Goal: Task Accomplishment & Management: Manage account settings

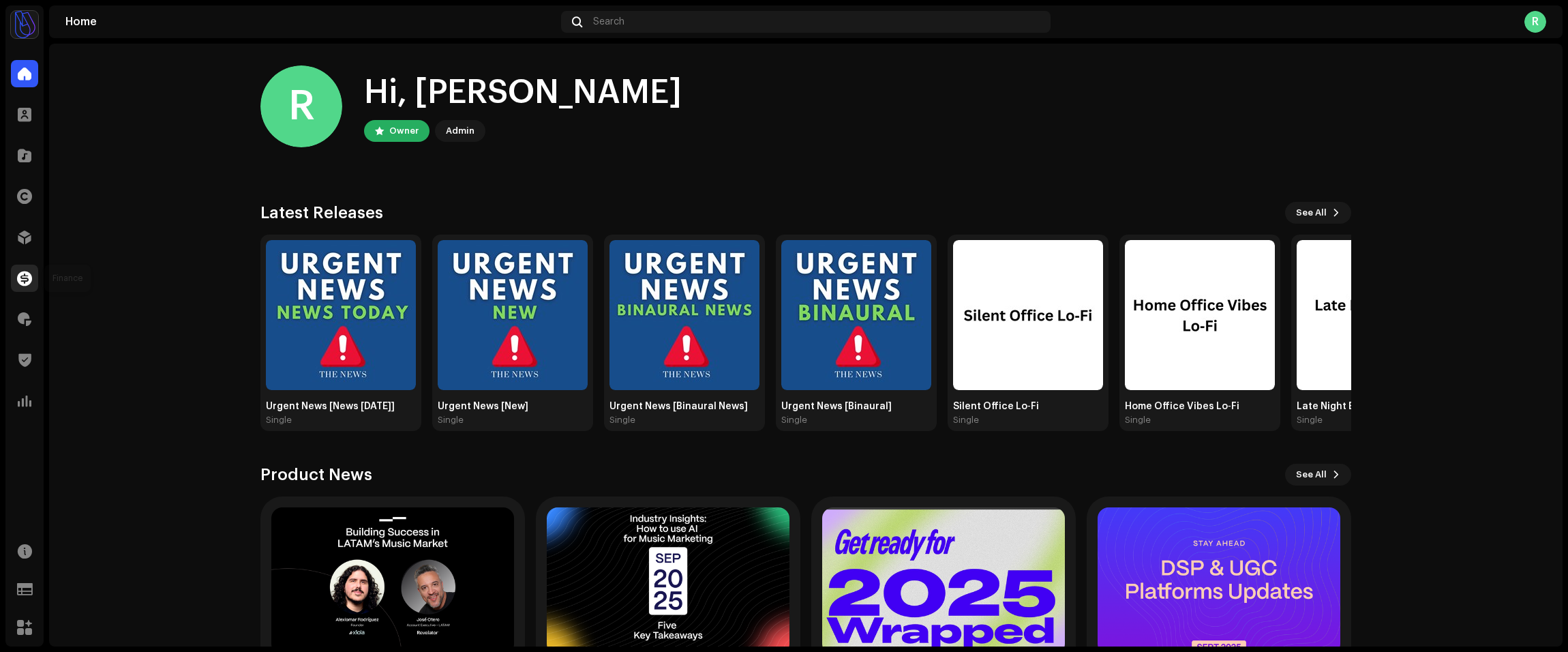
click at [31, 268] on div at bounding box center [24, 278] width 27 height 27
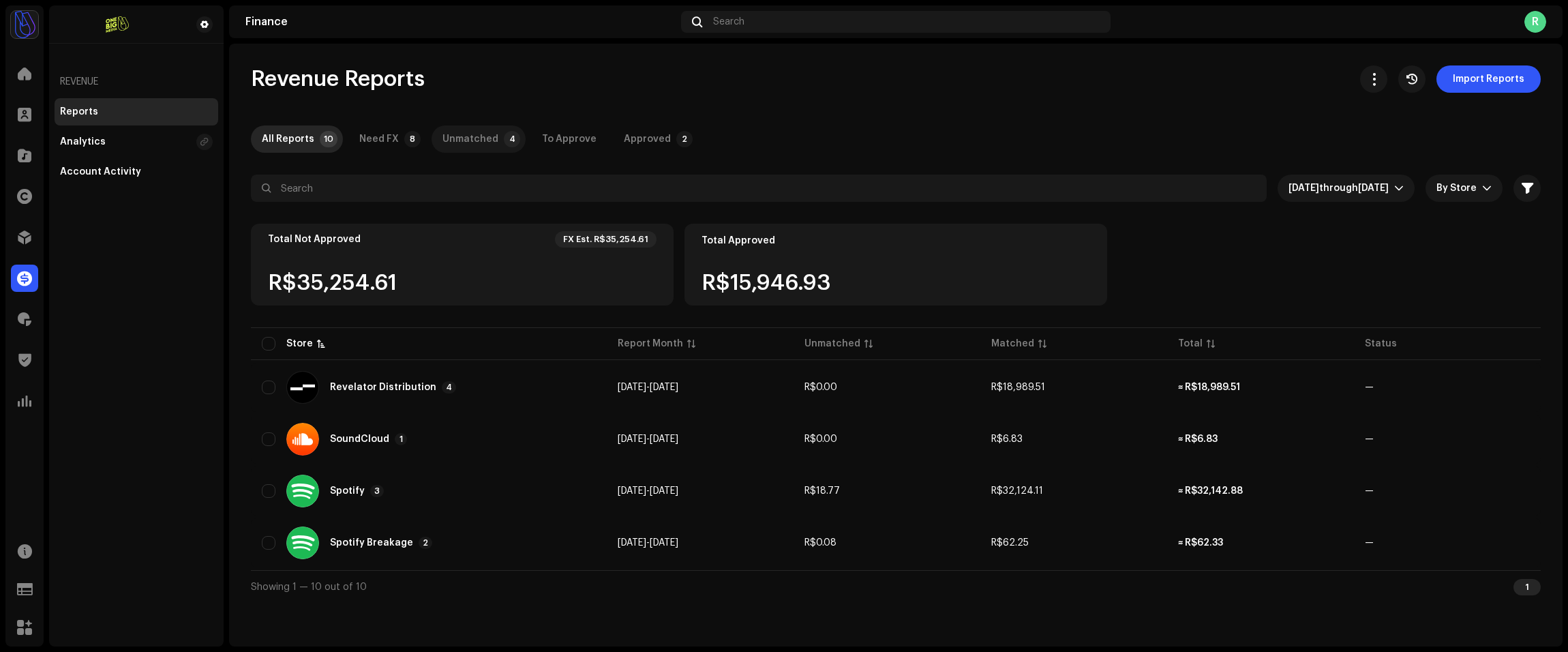
click at [504, 139] on p-badge "4" at bounding box center [512, 139] width 16 height 16
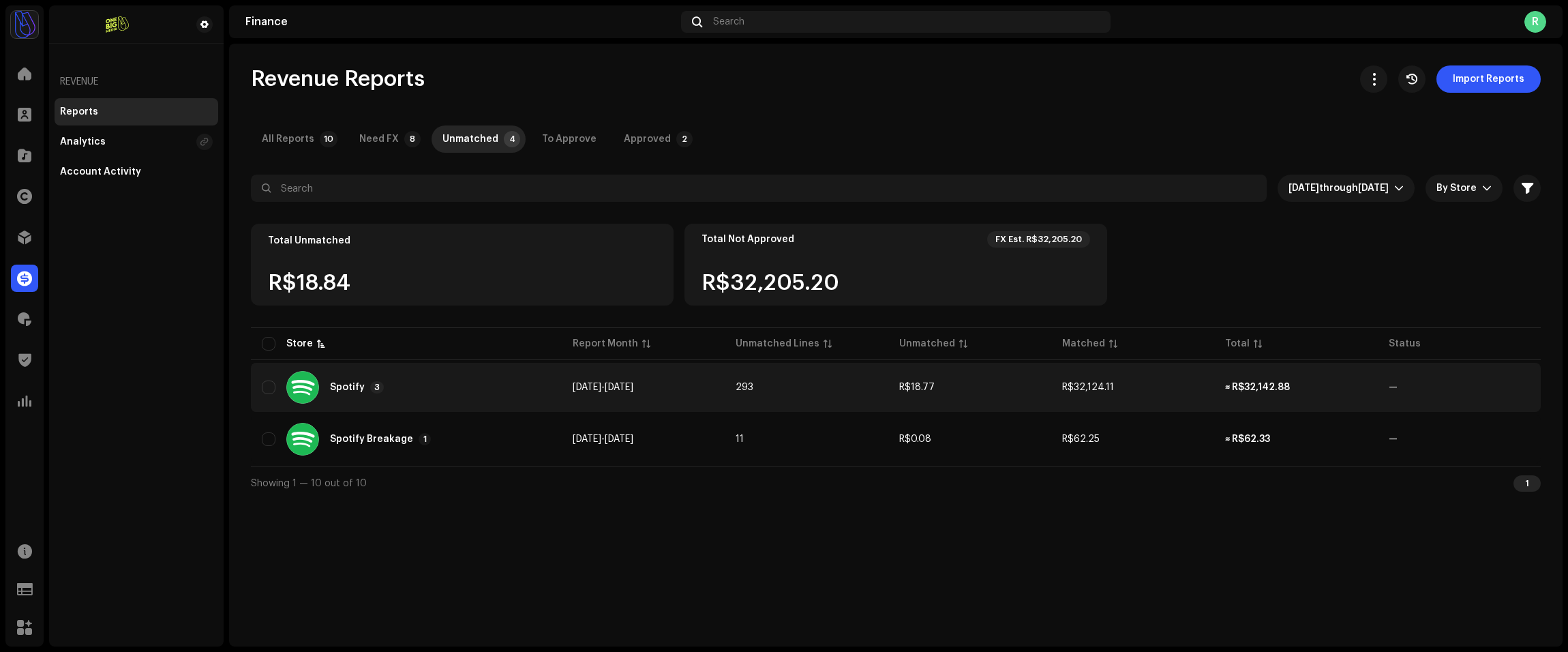
click at [757, 384] on td "293" at bounding box center [806, 387] width 163 height 49
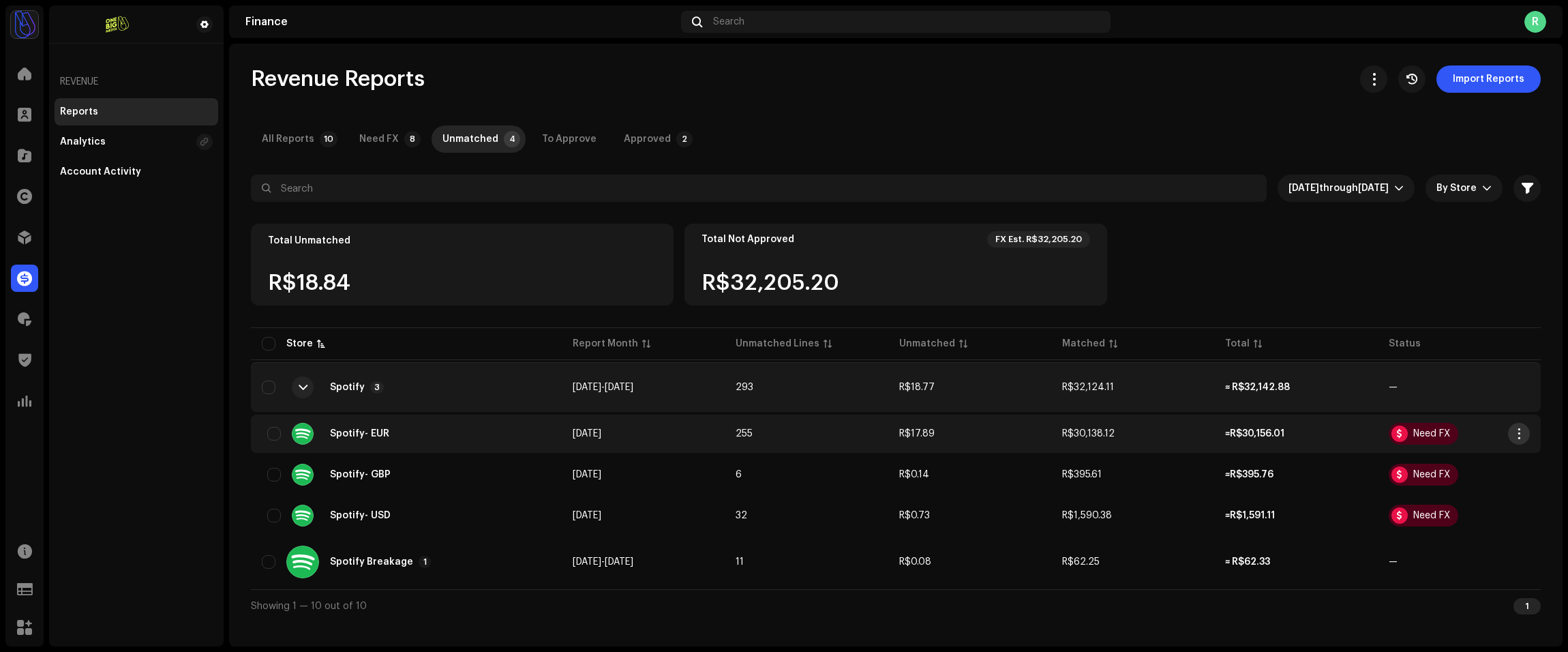
click at [1514, 428] on span "button" at bounding box center [1519, 434] width 10 height 11
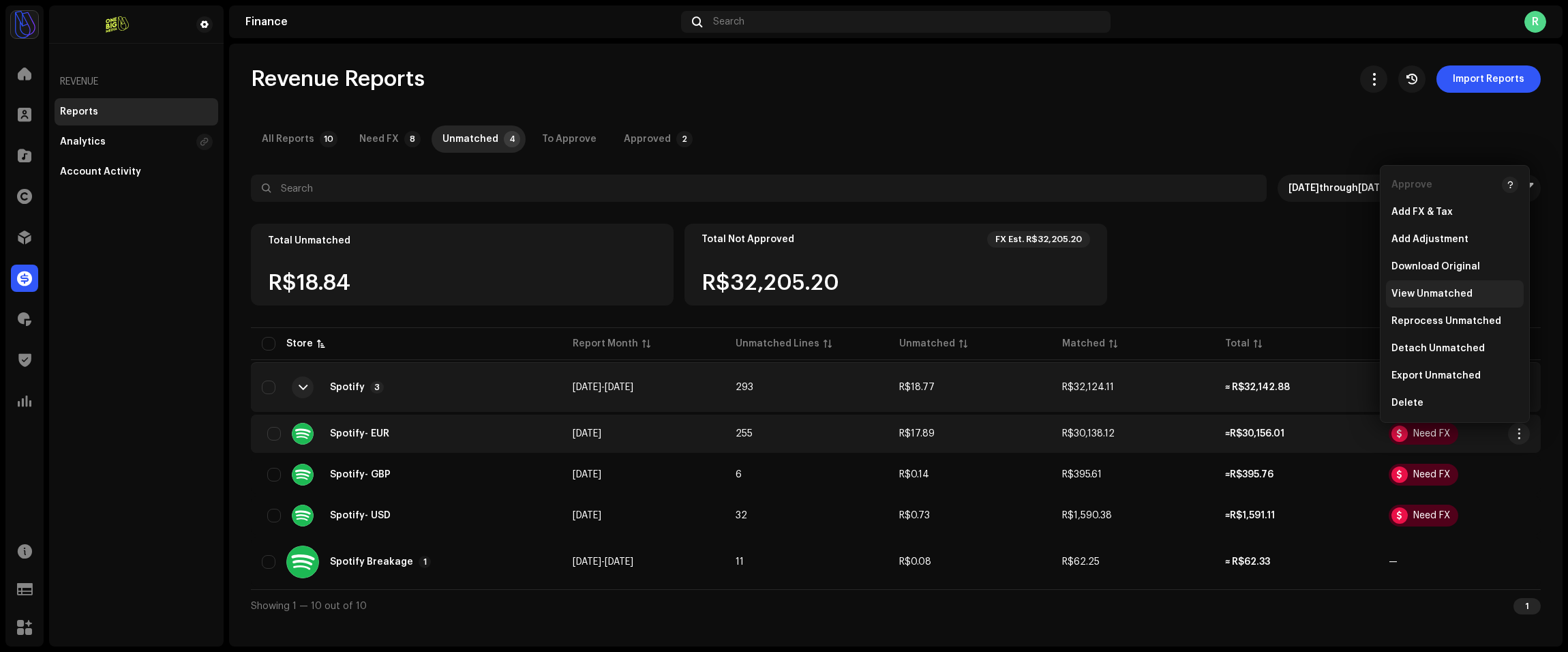
click at [1464, 287] on div "View Unmatched" at bounding box center [1455, 294] width 138 height 27
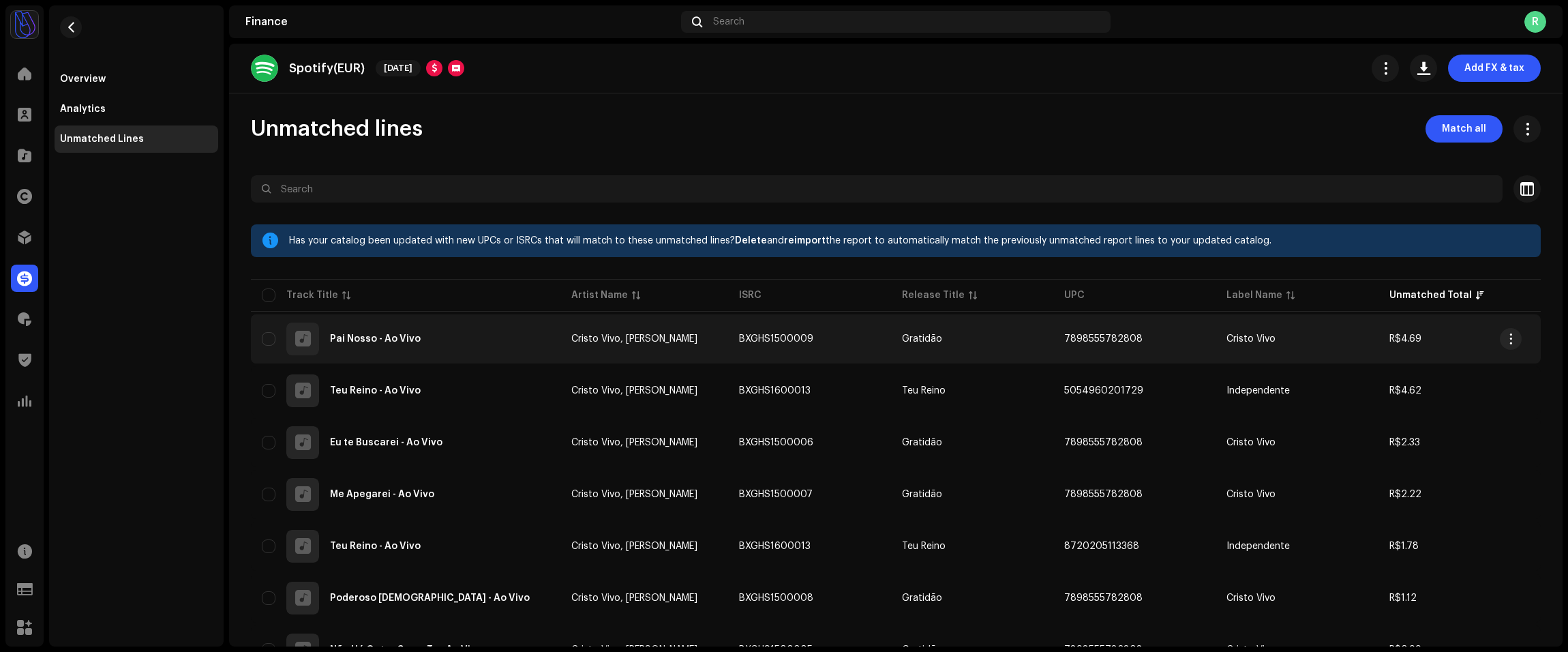
click at [989, 328] on td "Gratidão" at bounding box center [972, 339] width 162 height 49
checkbox input "true"
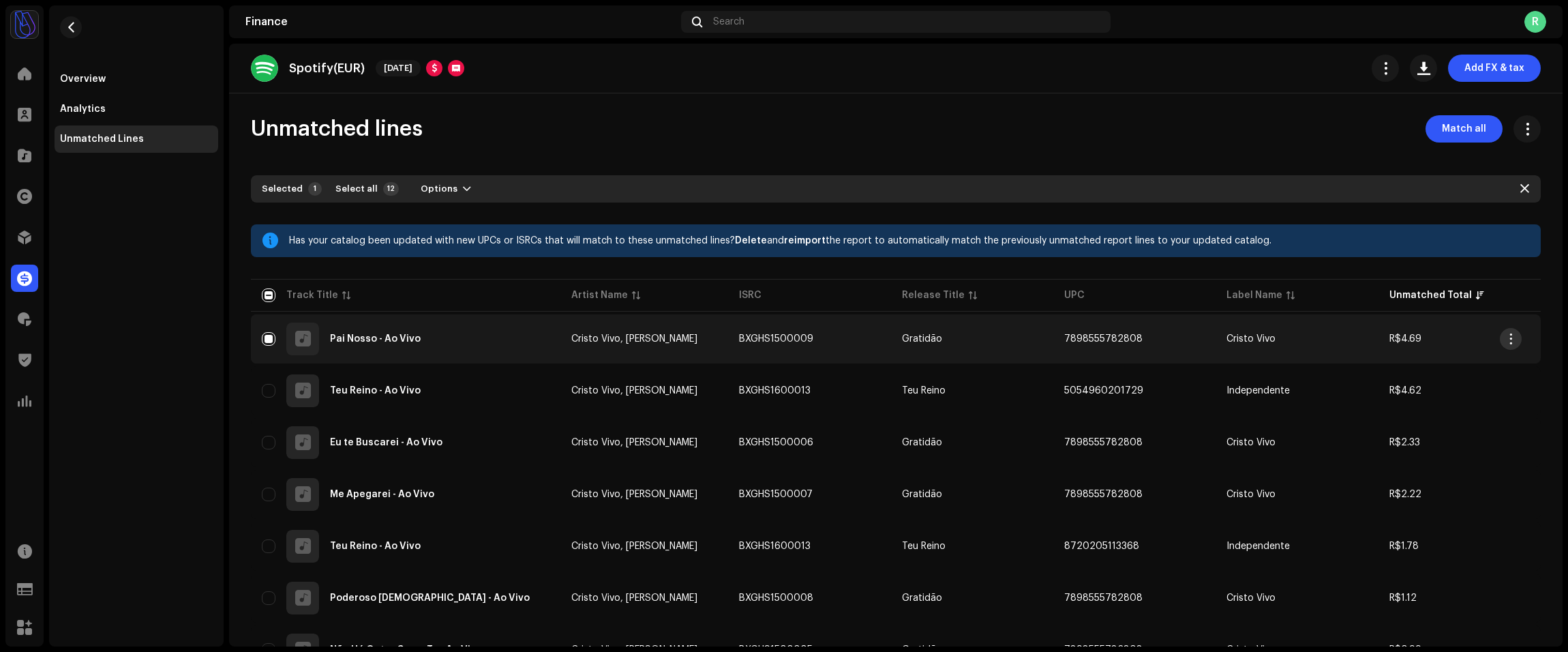
click at [1501, 338] on button "button" at bounding box center [1511, 339] width 22 height 22
click at [1481, 364] on div "Match" at bounding box center [1447, 369] width 127 height 11
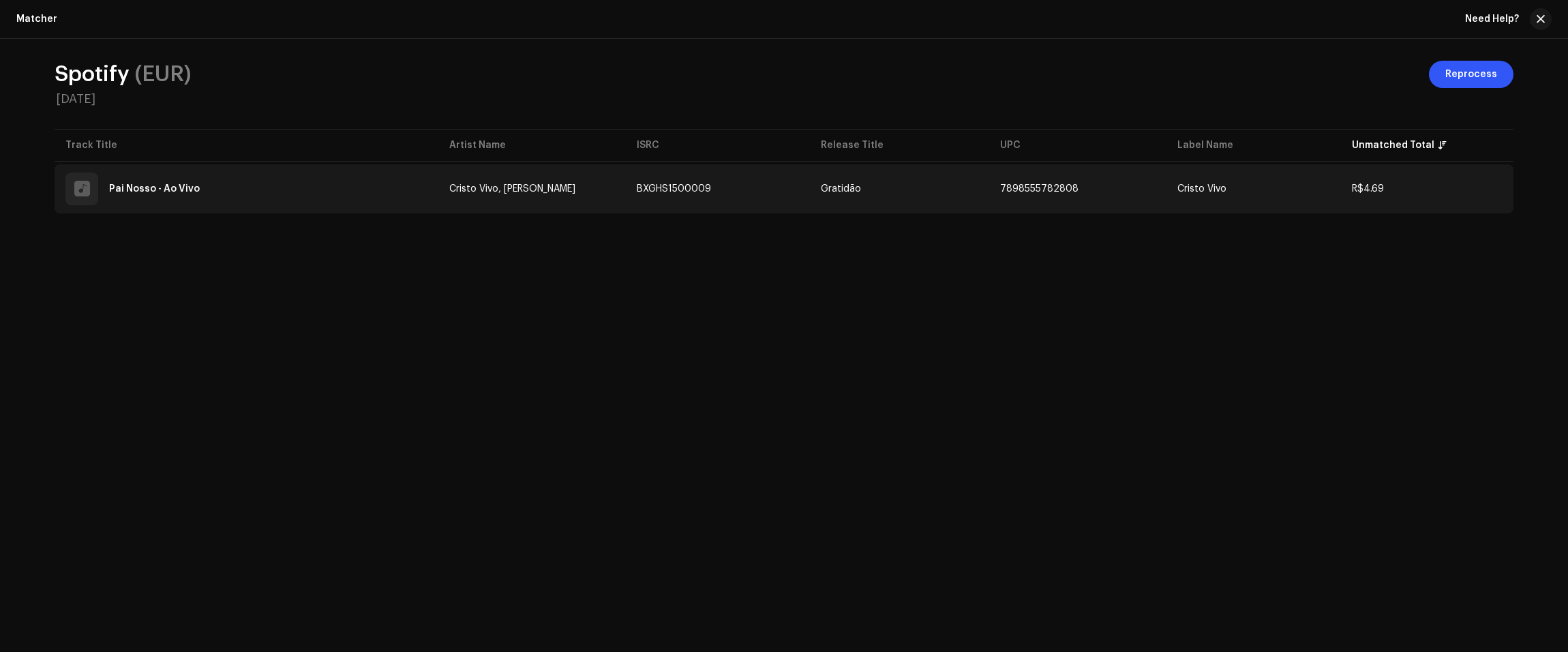
click at [264, 190] on div "Pai Nosso - Ao Vivo" at bounding box center [246, 189] width 362 height 33
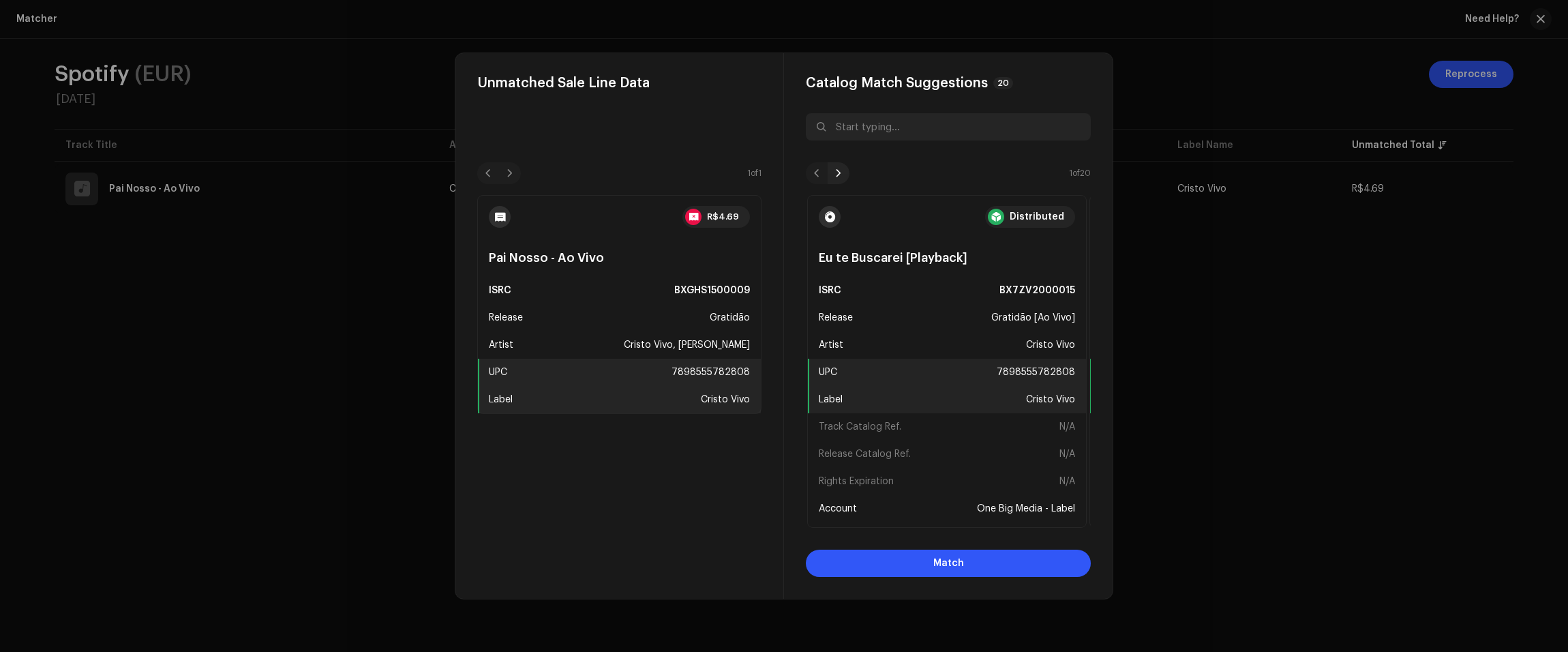
click at [836, 170] on span at bounding box center [839, 173] width 8 height 11
click at [840, 170] on span at bounding box center [839, 173] width 8 height 11
click at [840, 169] on span at bounding box center [839, 173] width 8 height 11
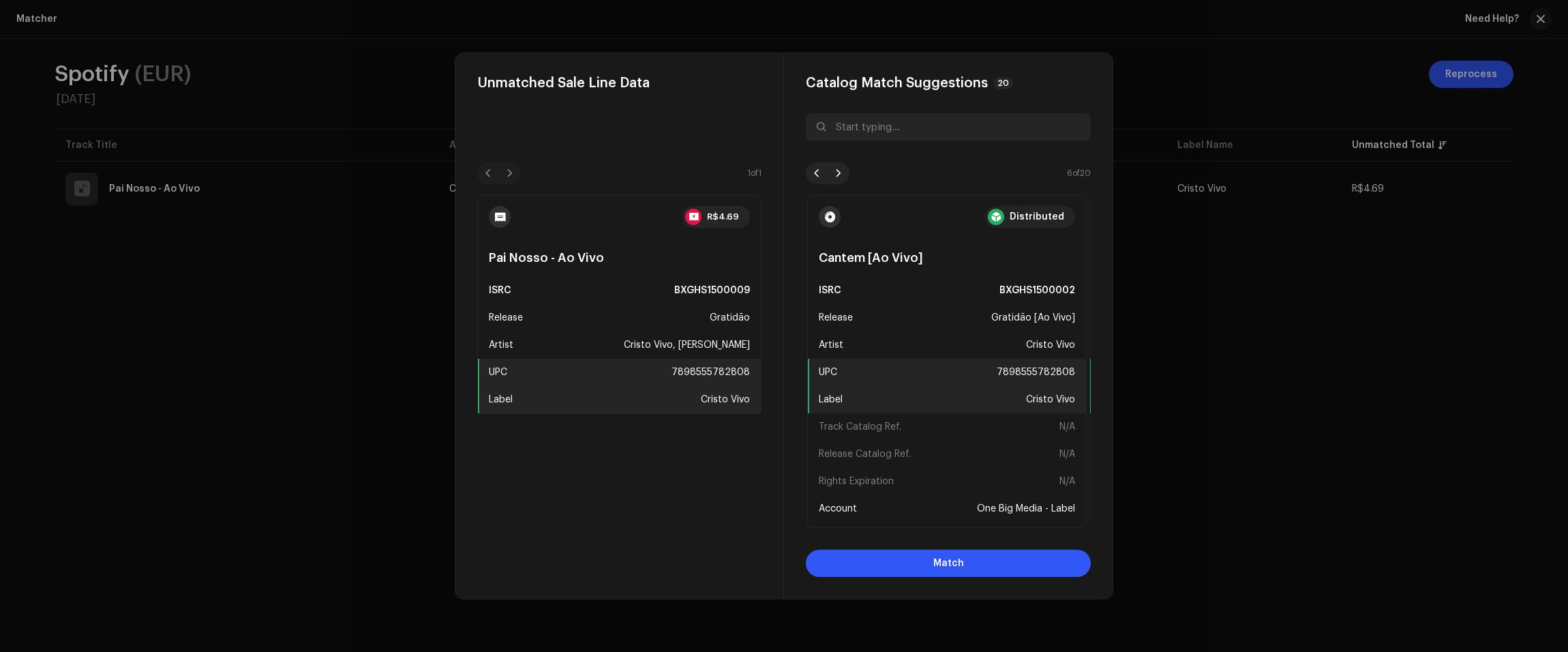
click at [840, 169] on span at bounding box center [839, 173] width 8 height 11
drag, startPoint x: 497, startPoint y: 257, endPoint x: 540, endPoint y: 252, distance: 43.3
click at [540, 252] on div "Pai Nosso - Ao Vivo" at bounding box center [620, 258] width 283 height 38
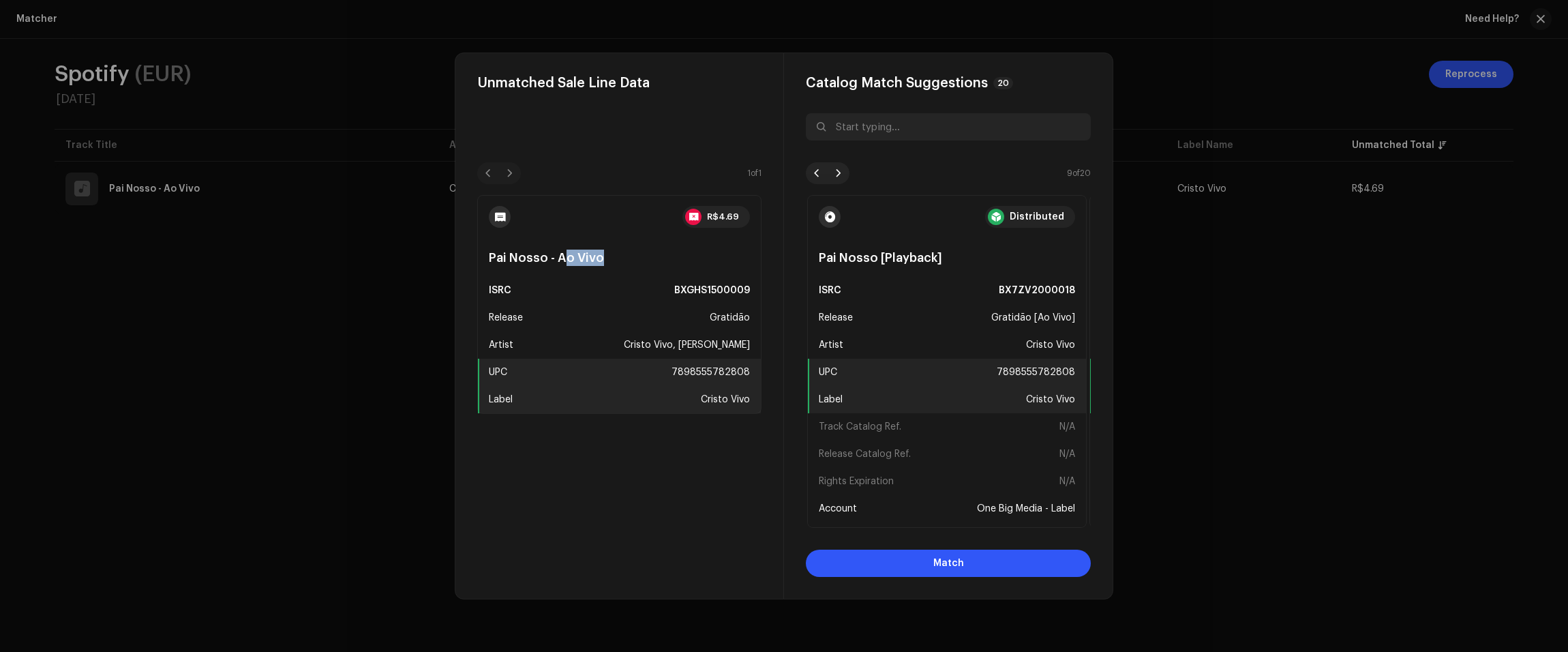
drag, startPoint x: 540, startPoint y: 252, endPoint x: 631, endPoint y: 255, distance: 91.0
click at [631, 255] on div "Pai Nosso - Ao Vivo" at bounding box center [620, 258] width 283 height 38
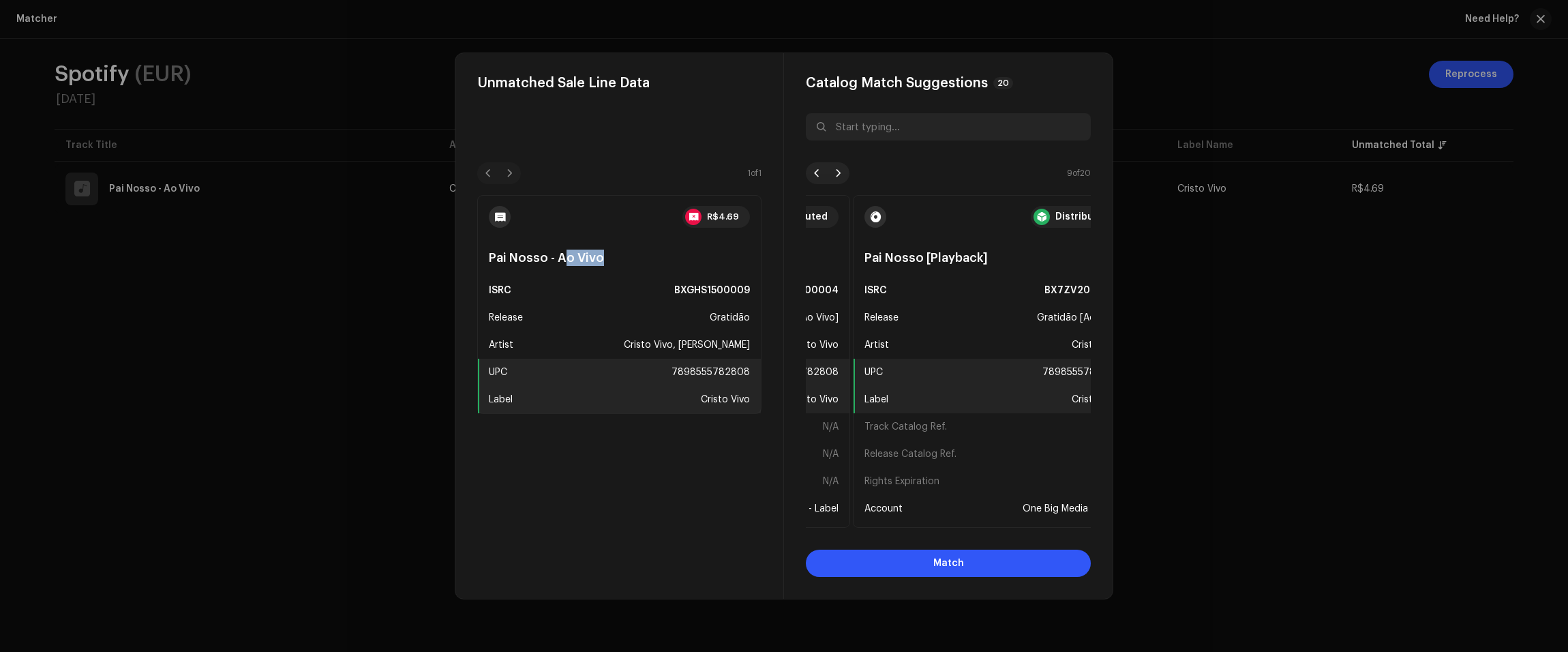
drag, startPoint x: 856, startPoint y: 258, endPoint x: 872, endPoint y: 260, distance: 16.1
click at [872, 260] on div "Pai Nosso [Playback]" at bounding box center [993, 258] width 279 height 38
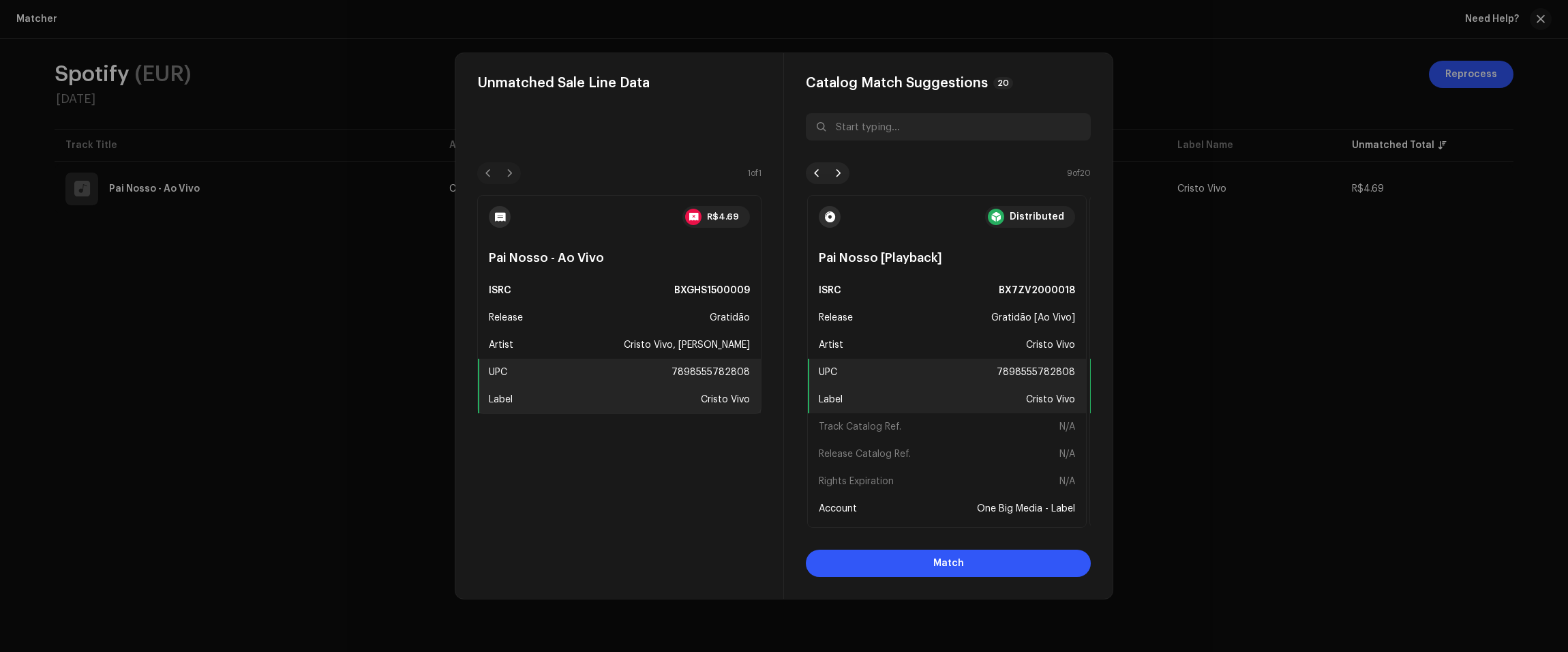
click at [844, 178] on div at bounding box center [839, 173] width 22 height 22
click at [829, 172] on div at bounding box center [839, 173] width 22 height 22
click at [813, 172] on span at bounding box center [817, 173] width 8 height 11
click at [818, 172] on span at bounding box center [817, 173] width 8 height 11
click at [842, 171] on span at bounding box center [839, 173] width 8 height 11
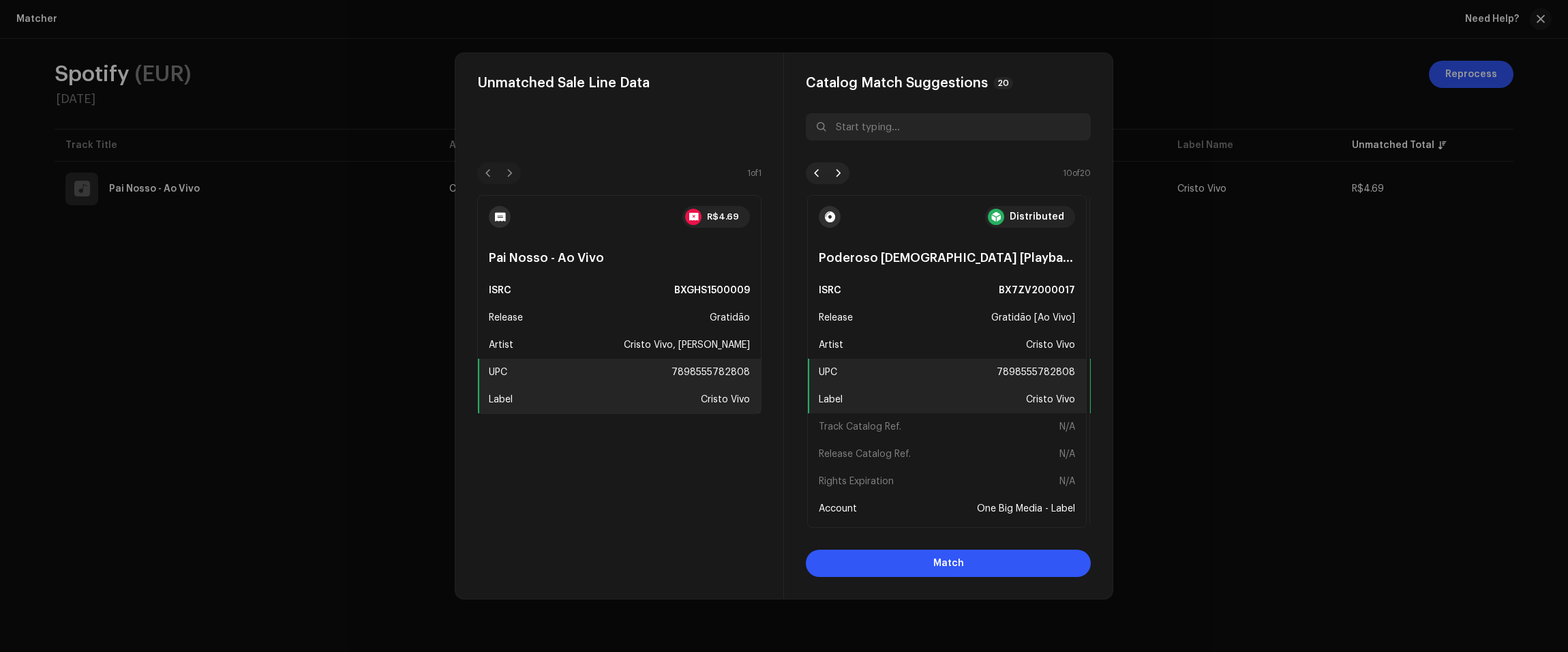
click at [842, 171] on span at bounding box center [839, 173] width 8 height 11
click at [822, 172] on div at bounding box center [817, 173] width 22 height 22
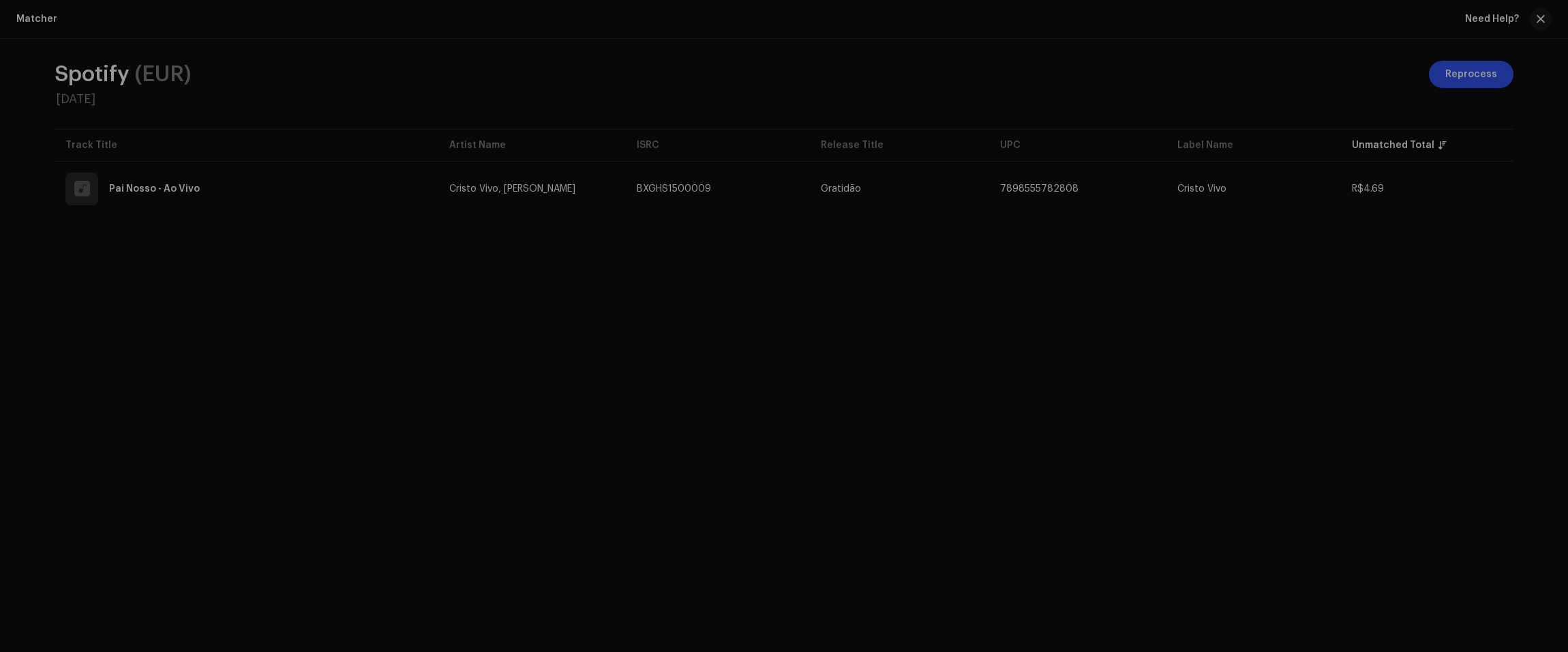
click at [1219, 124] on div "Unmatched Sale Line Data 1 of 1 R$4.69 Pai Nosso - Ao Vivo ISRC BXGHS1500009 Re…" at bounding box center [784, 326] width 1568 height 652
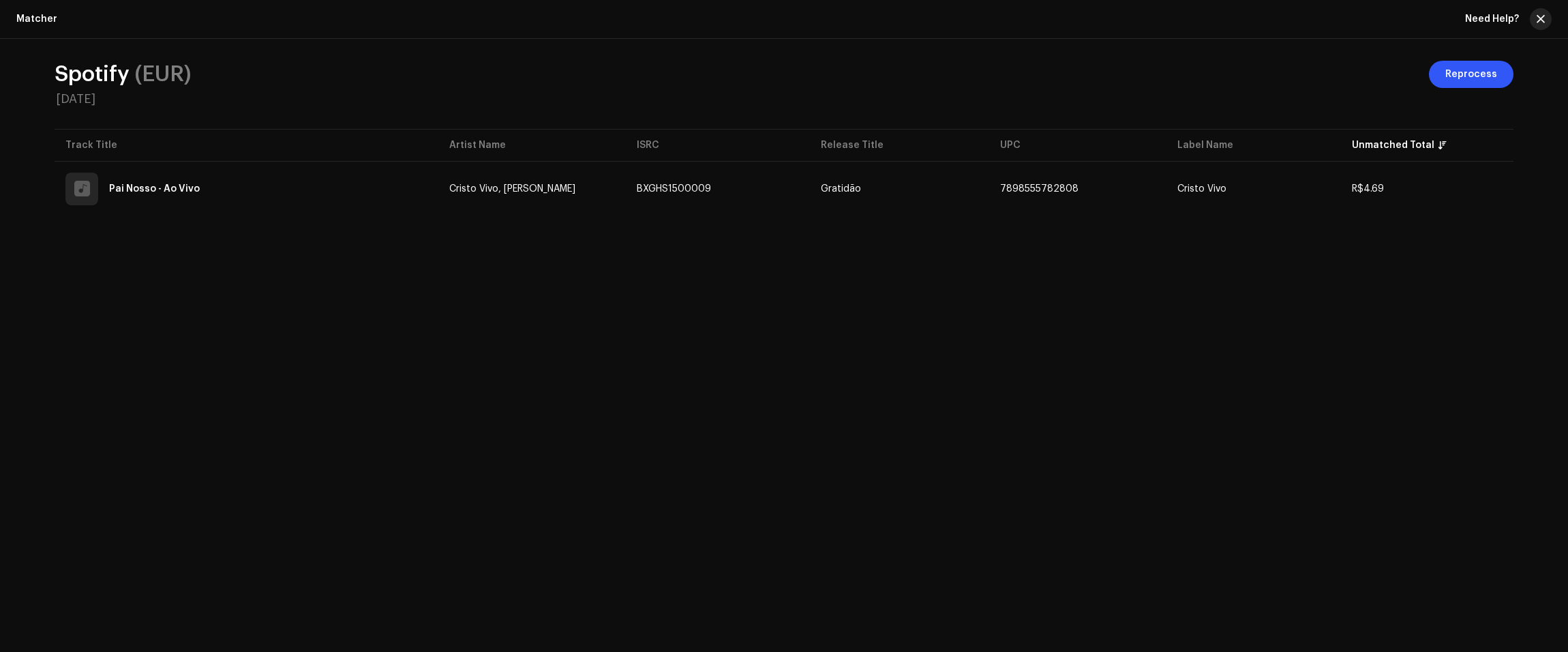
click at [1532, 20] on button "button" at bounding box center [1541, 19] width 22 height 22
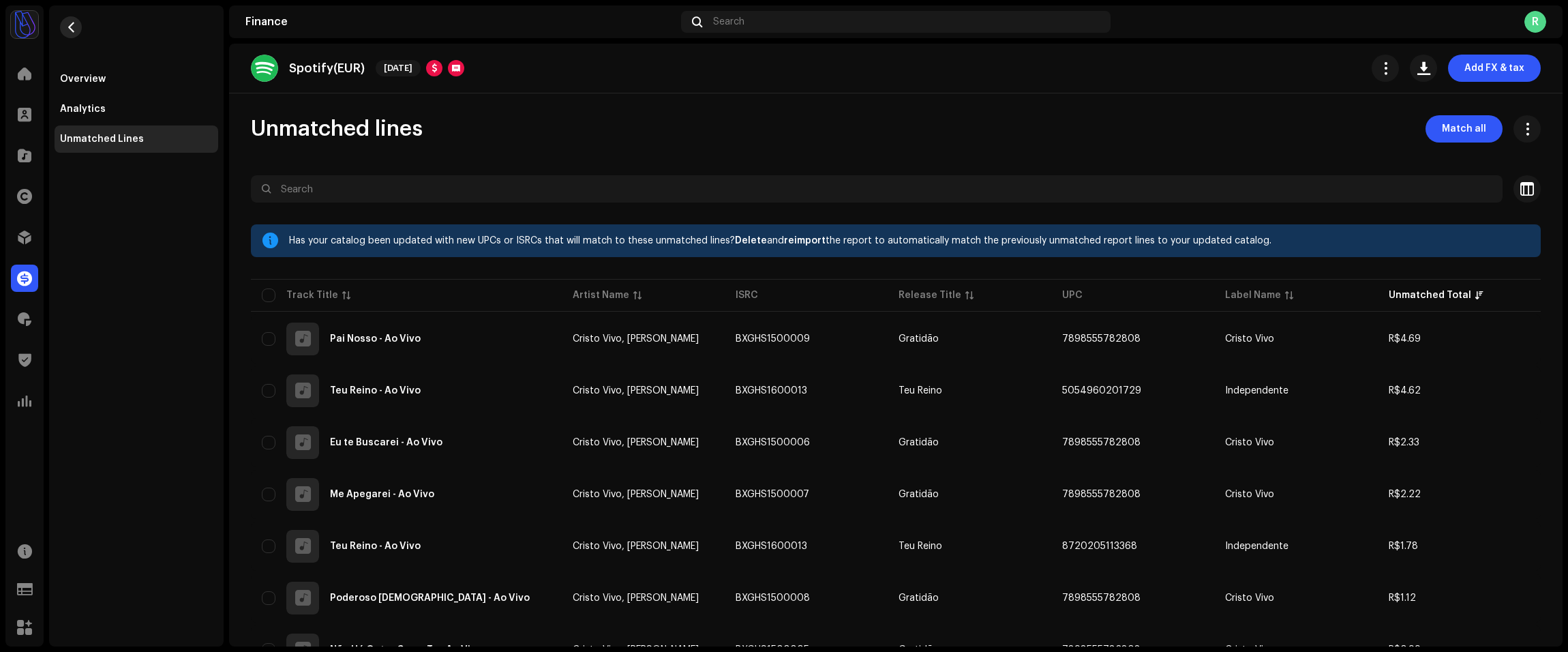
click at [74, 27] on span "button" at bounding box center [71, 27] width 10 height 11
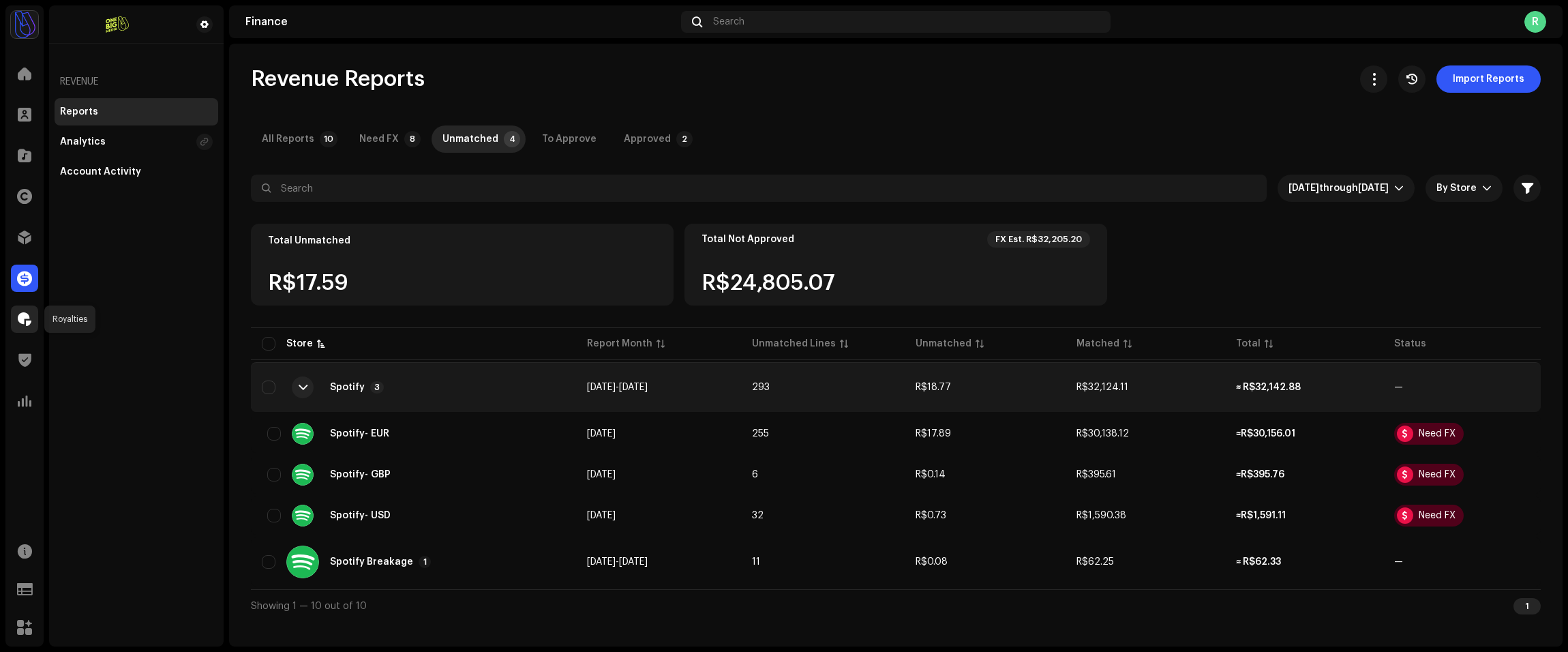
click at [24, 321] on span at bounding box center [24, 319] width 13 height 11
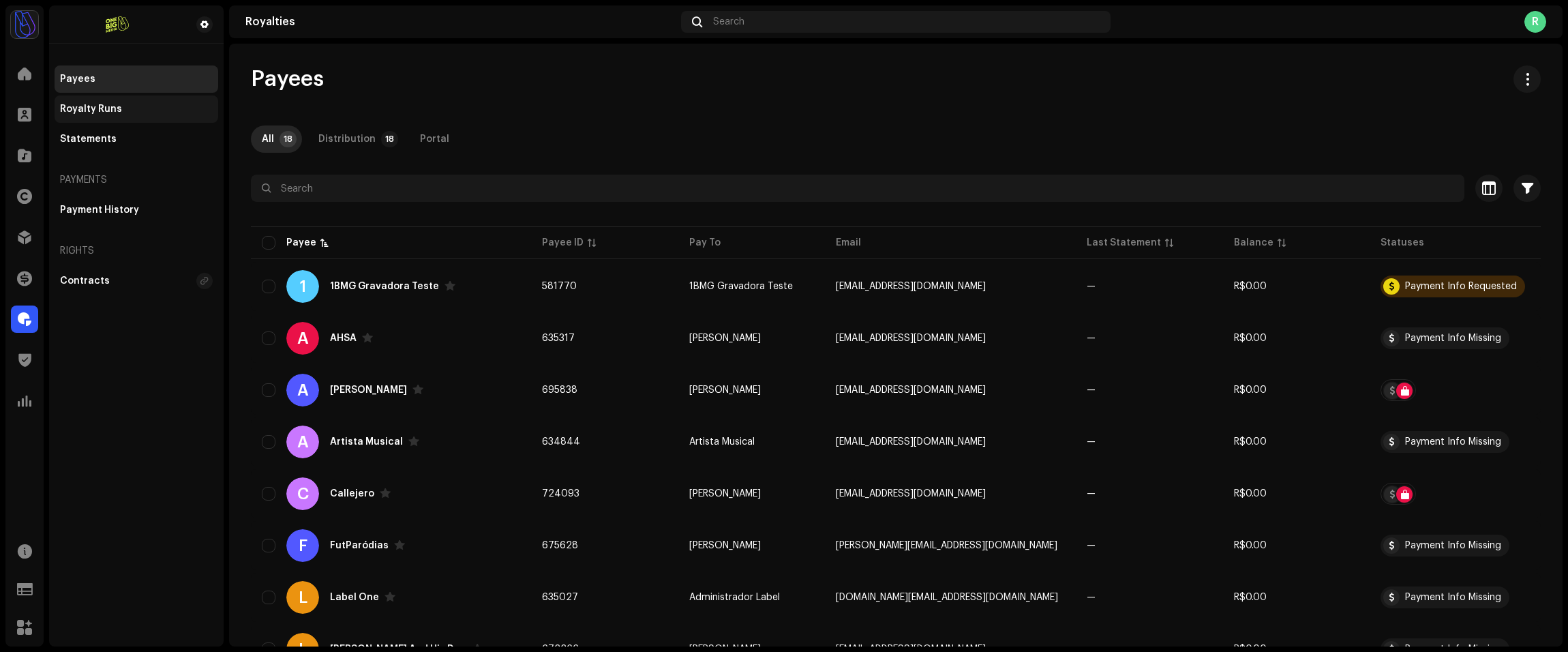
click at [124, 110] on div "Royalty Runs" at bounding box center [136, 109] width 153 height 11
click at [26, 276] on span at bounding box center [24, 279] width 15 height 11
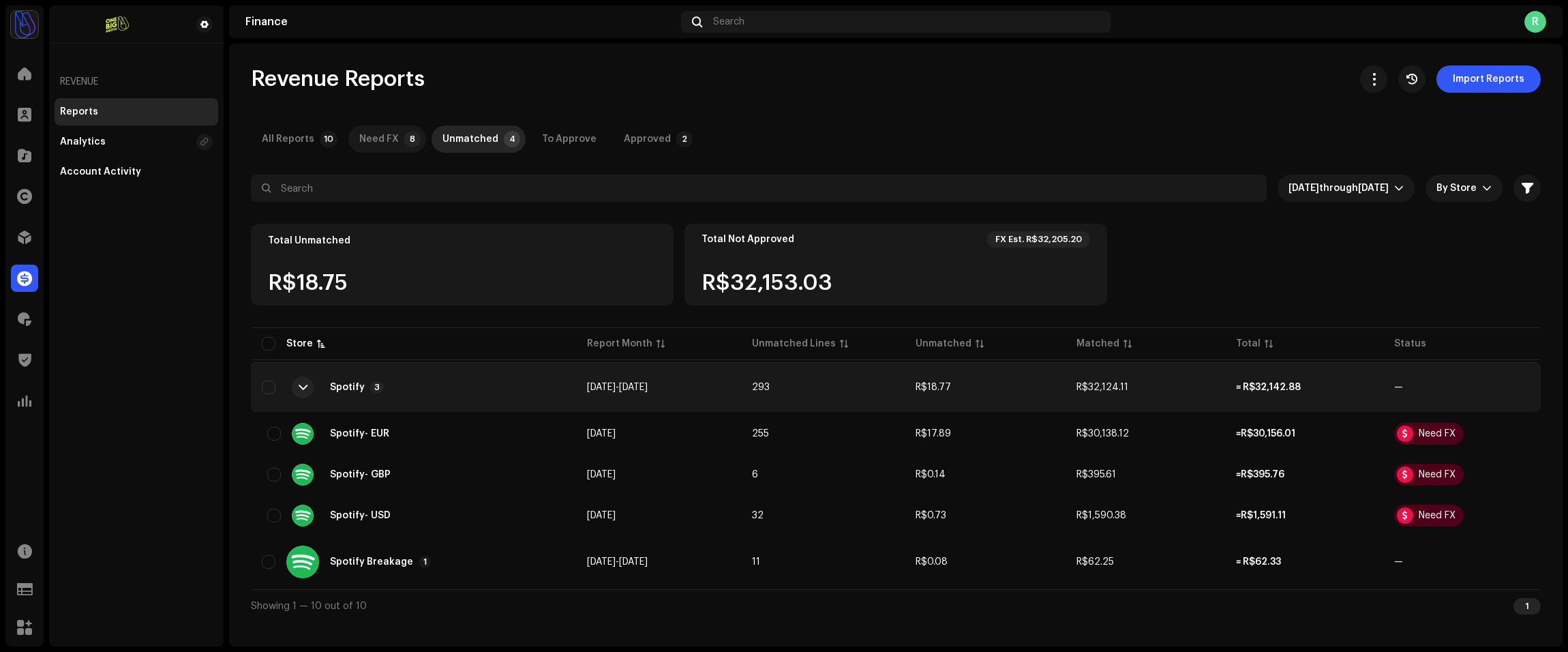
click at [377, 132] on div "Need FX" at bounding box center [379, 139] width 40 height 27
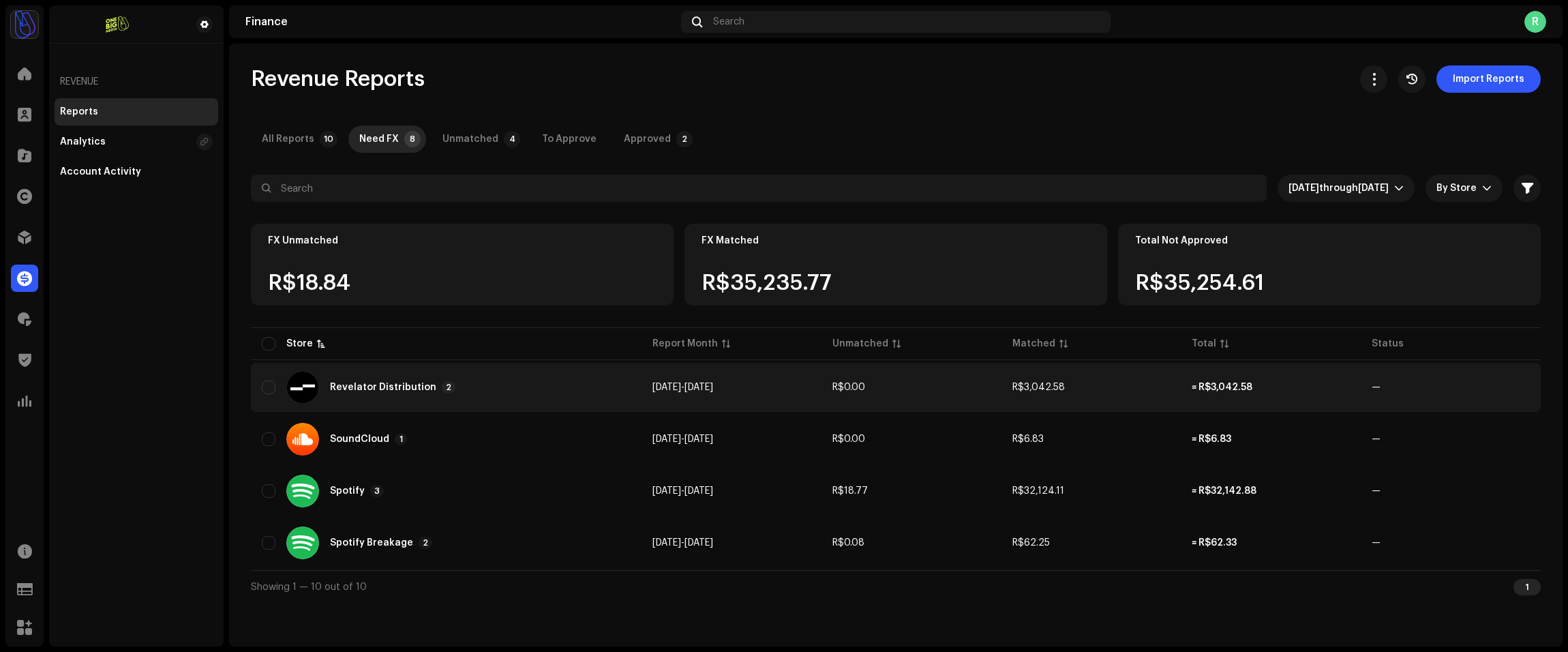
click at [1253, 394] on td "≈ R$3,042.58" at bounding box center [1271, 387] width 180 height 49
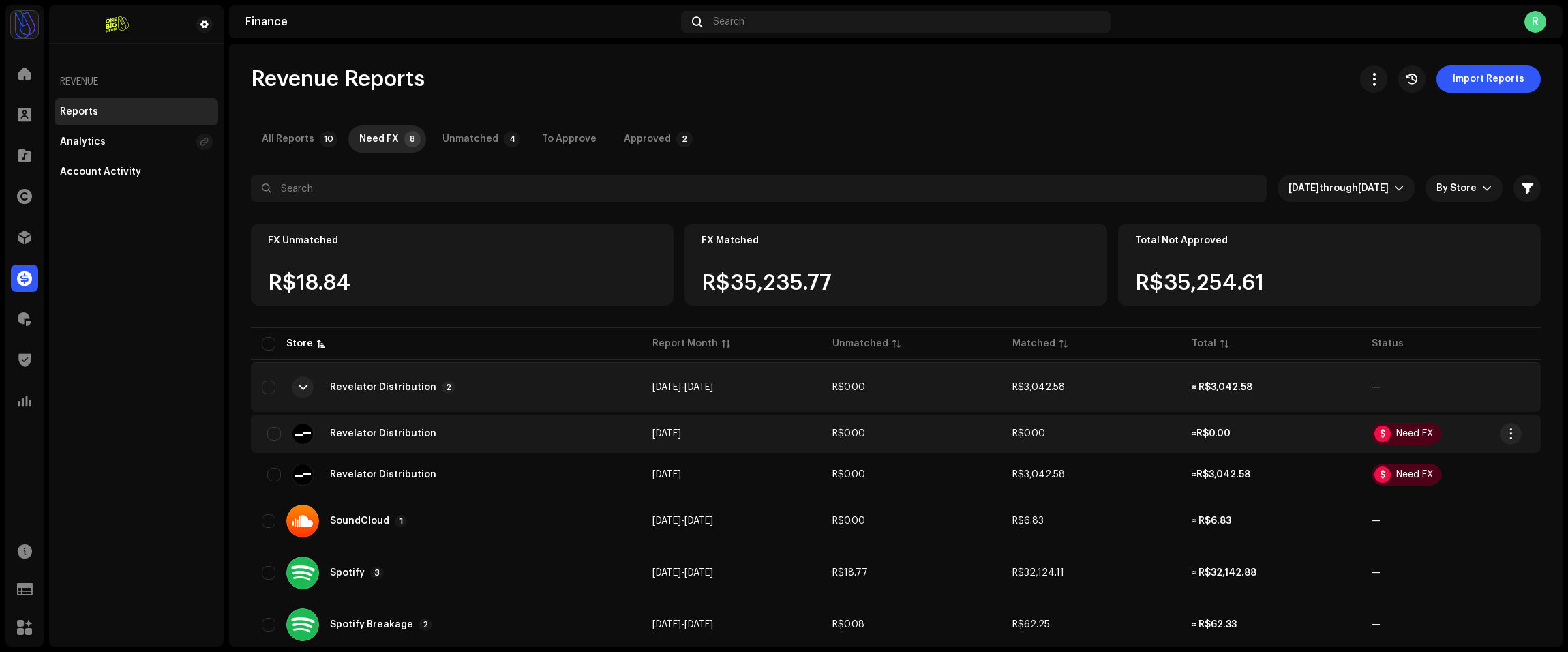
click at [1198, 441] on td "≈ R$0.00" at bounding box center [1271, 434] width 180 height 38
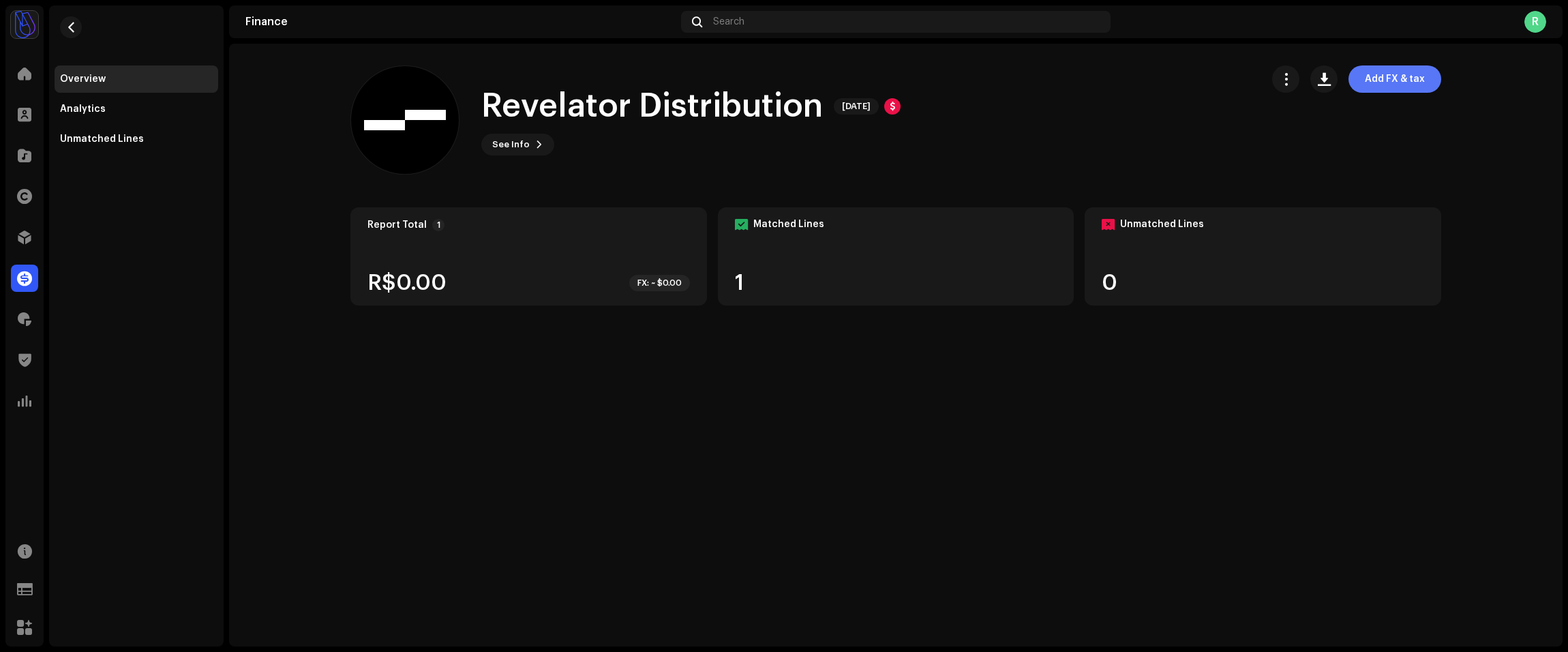
click at [1400, 92] on span "Add FX & tax" at bounding box center [1394, 79] width 60 height 27
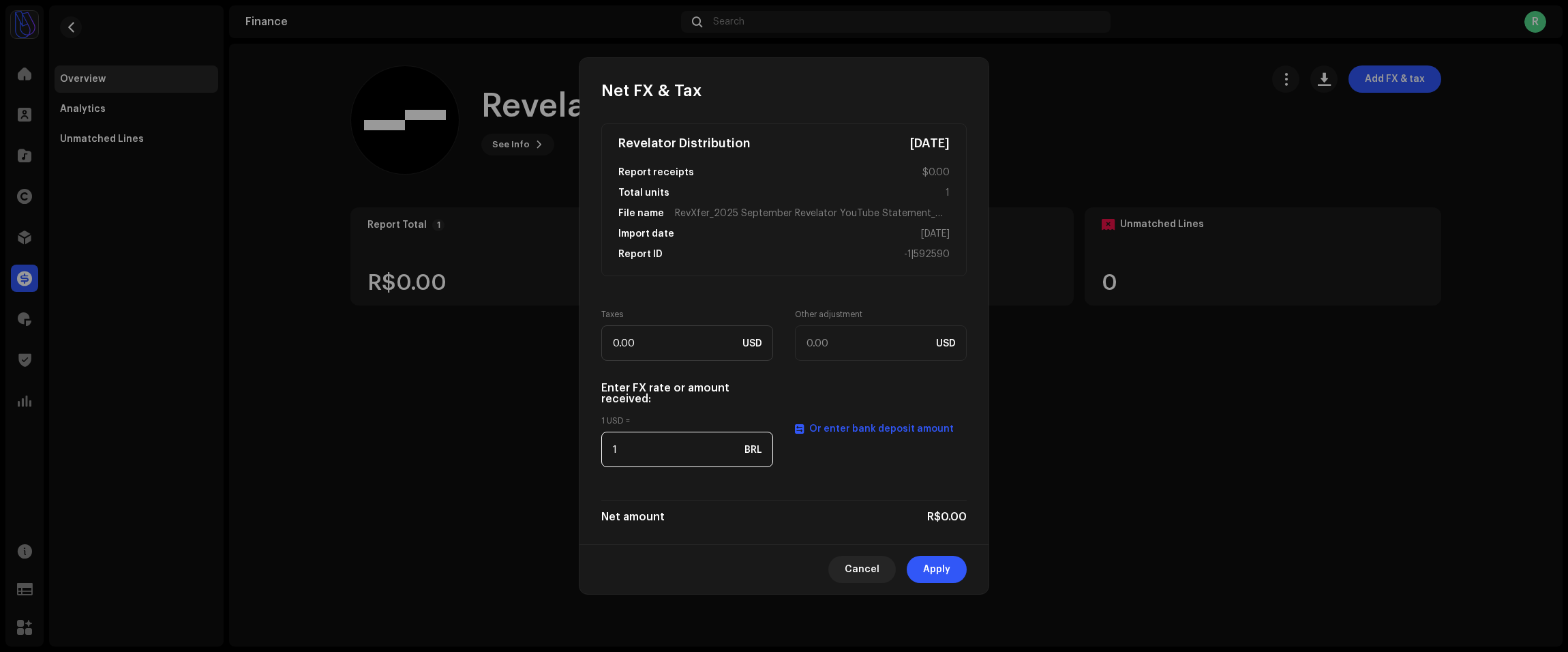
click at [670, 454] on input "1" at bounding box center [688, 449] width 172 height 35
click at [865, 557] on span "Cancel" at bounding box center [862, 569] width 34 height 27
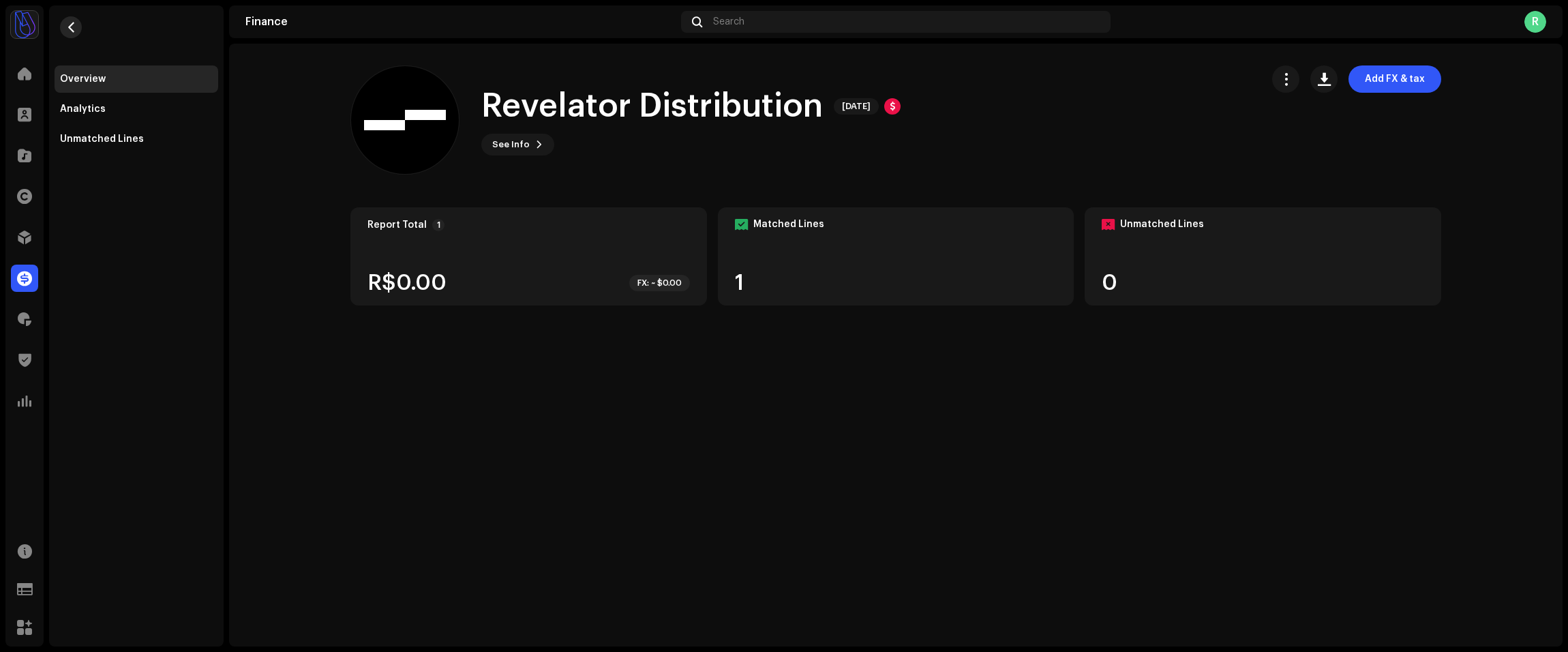
click at [77, 31] on button "button" at bounding box center [71, 27] width 22 height 22
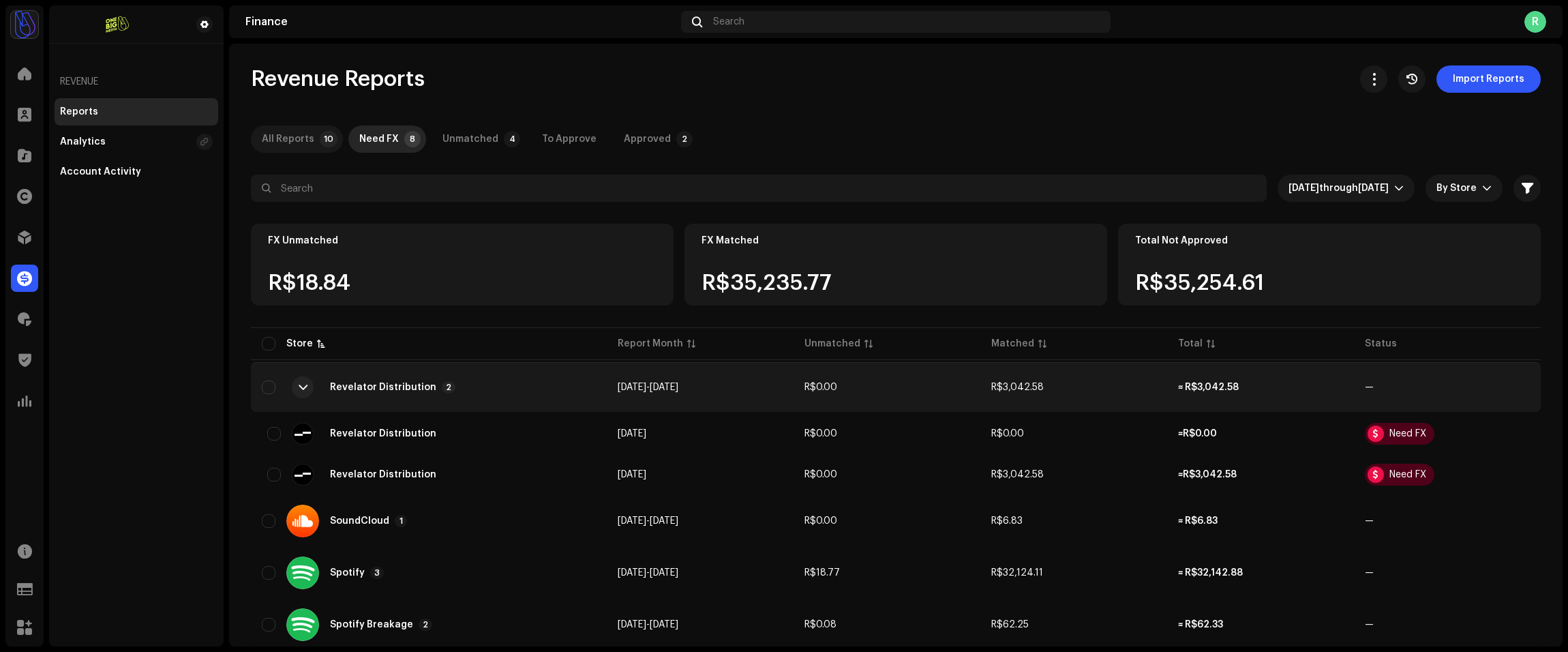
click at [311, 135] on div "All Reports" at bounding box center [288, 139] width 52 height 27
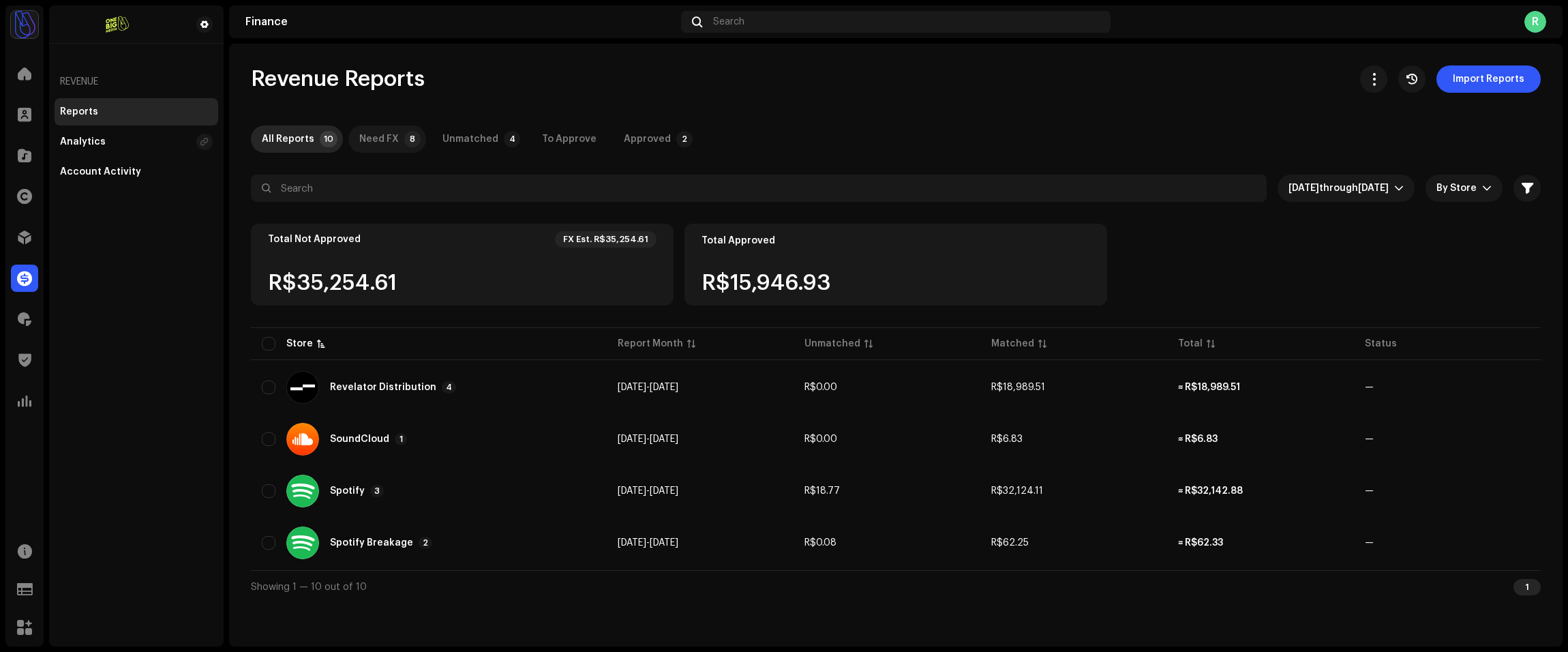
click at [383, 146] on div "Need FX" at bounding box center [379, 139] width 40 height 27
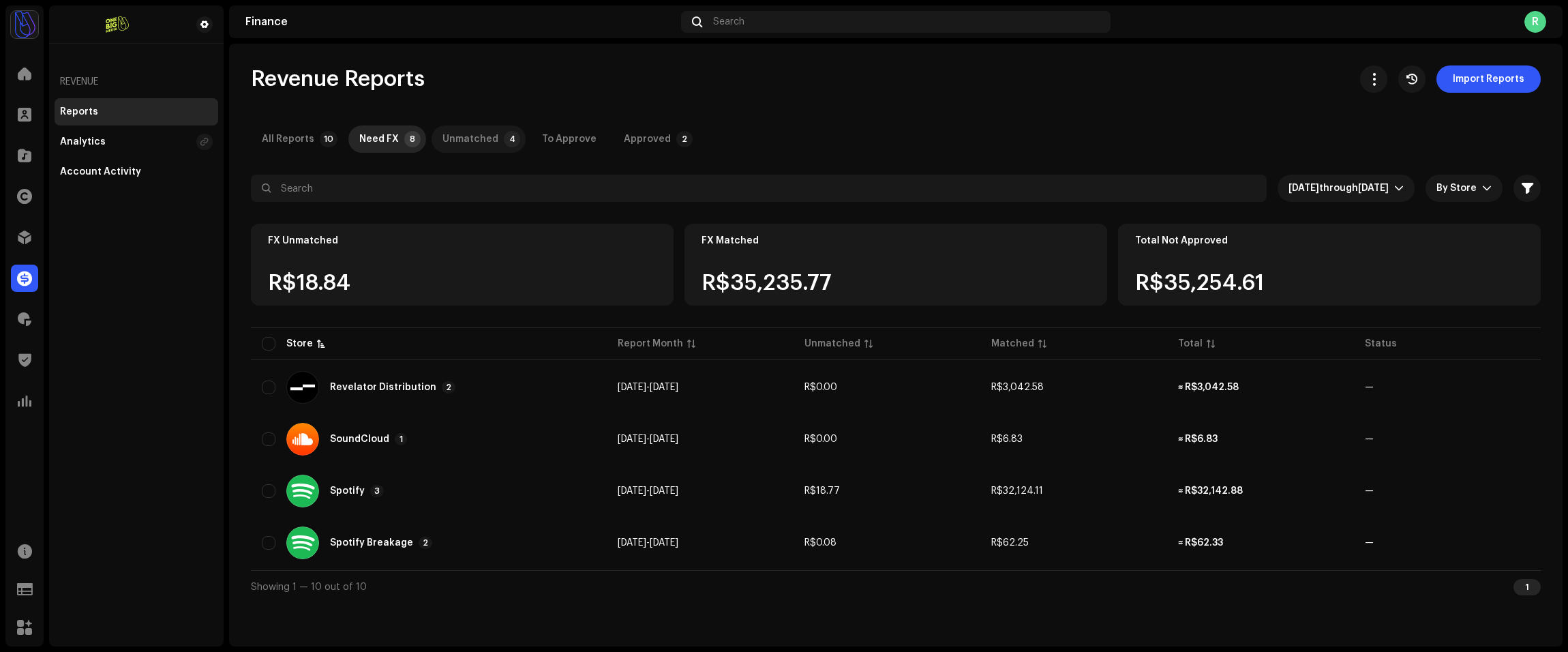
click at [448, 136] on div "Unmatched" at bounding box center [470, 139] width 56 height 27
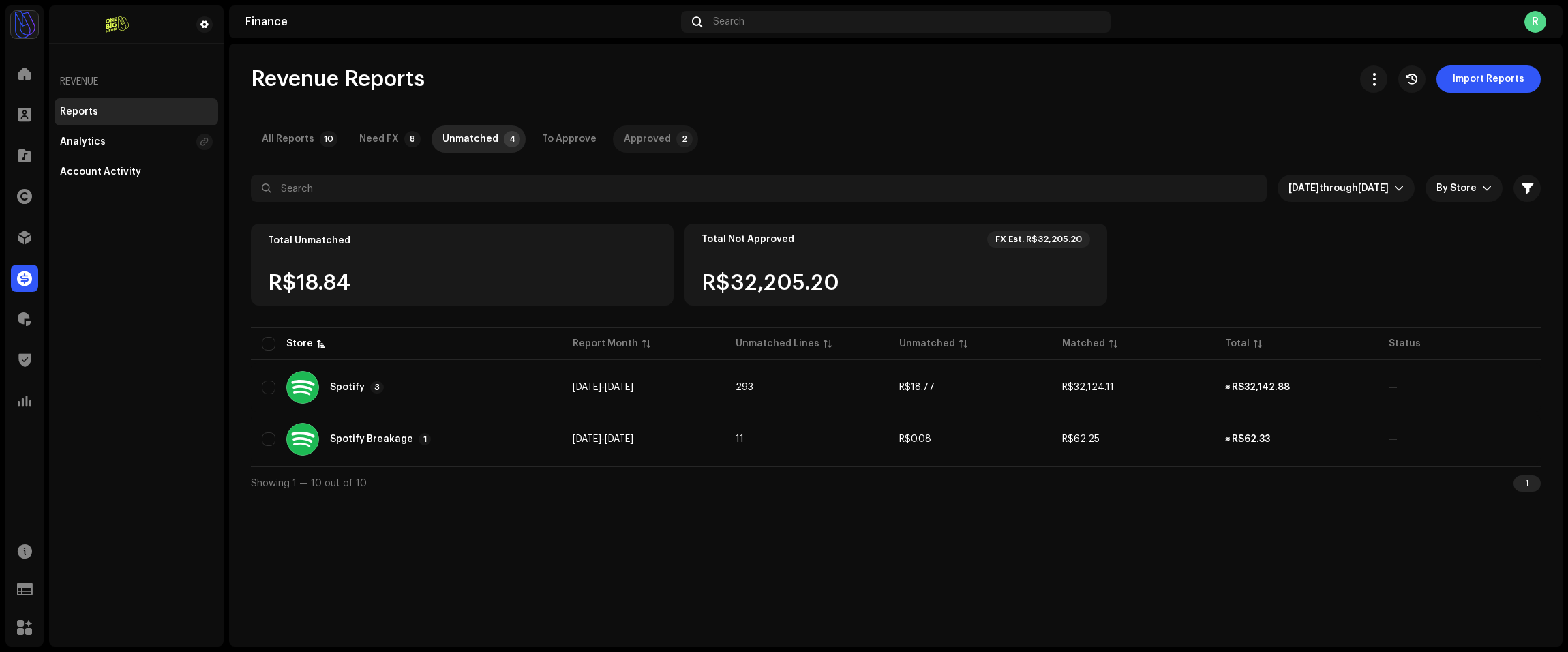
click at [653, 149] on div "Approved" at bounding box center [647, 139] width 47 height 27
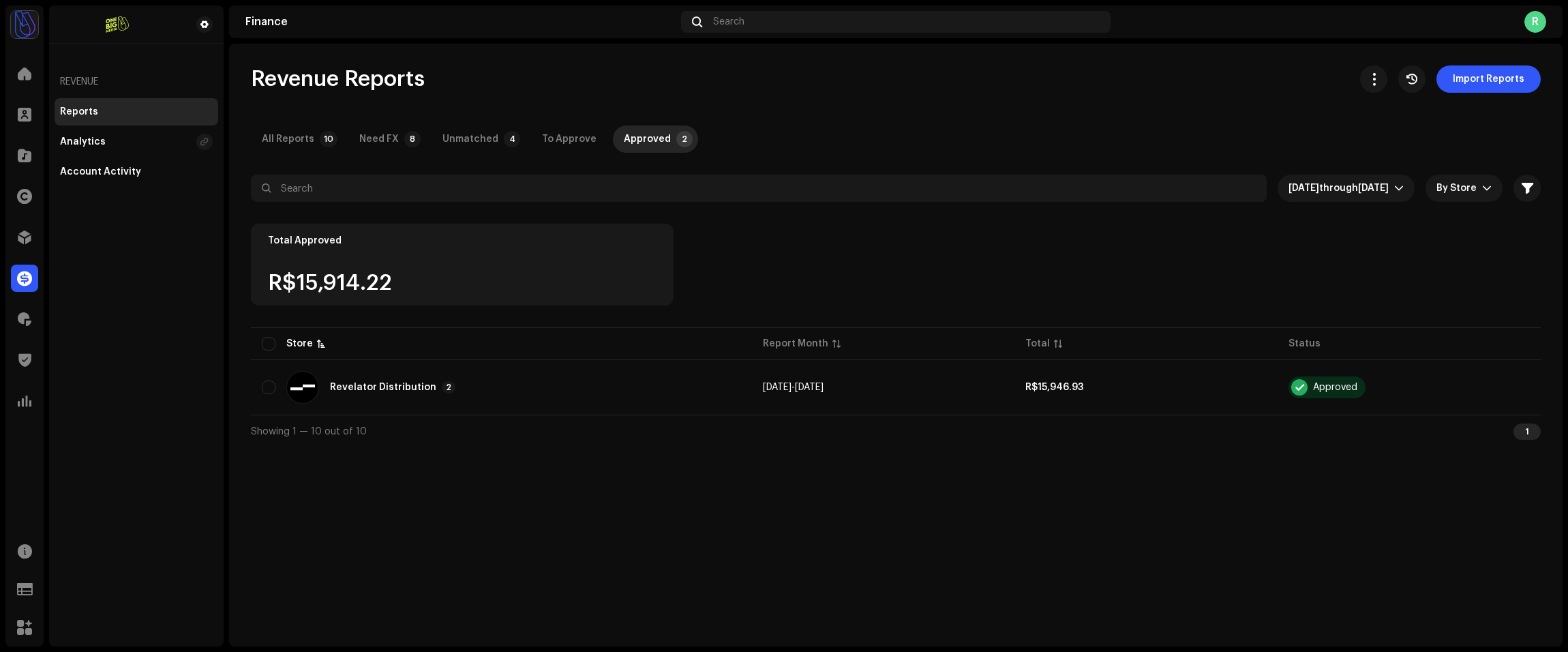
click at [38, 306] on div "Royalties" at bounding box center [24, 319] width 38 height 38
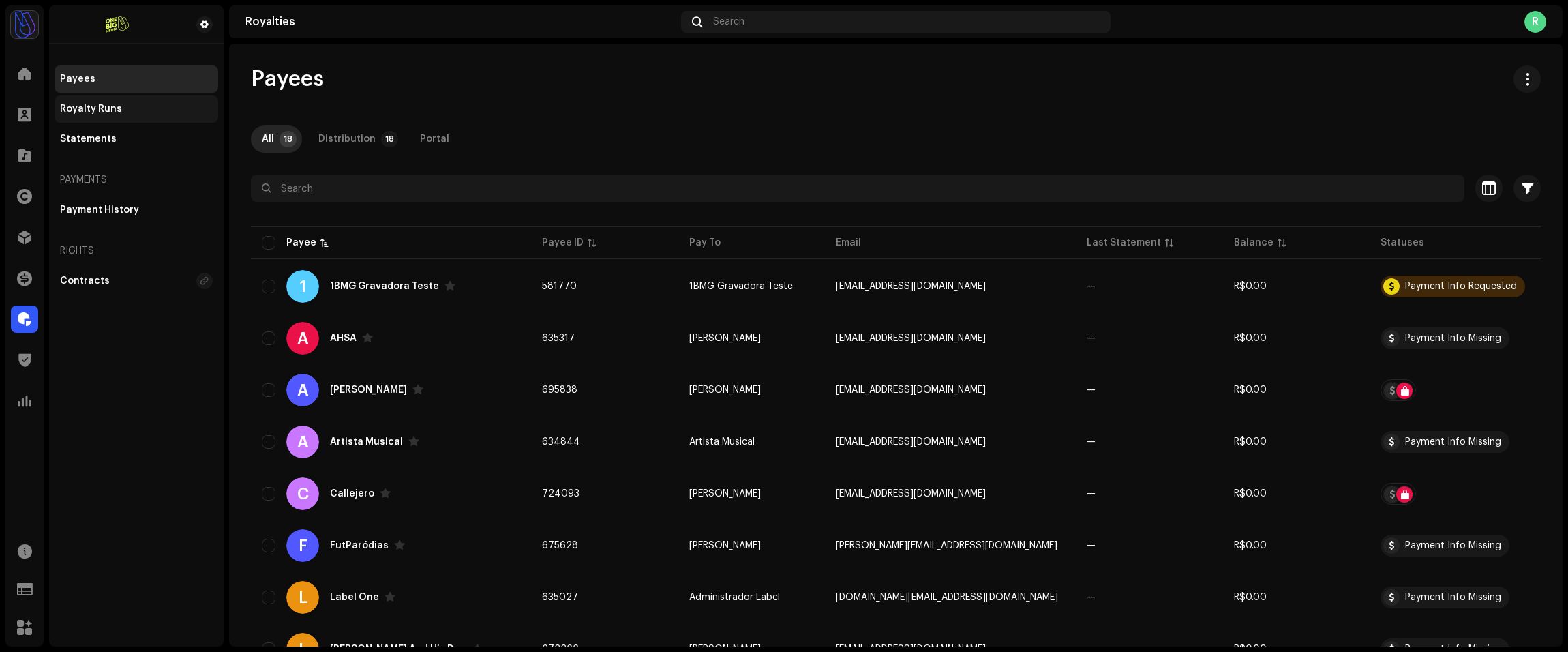
click at [117, 111] on div "Royalty Runs" at bounding box center [91, 109] width 62 height 11
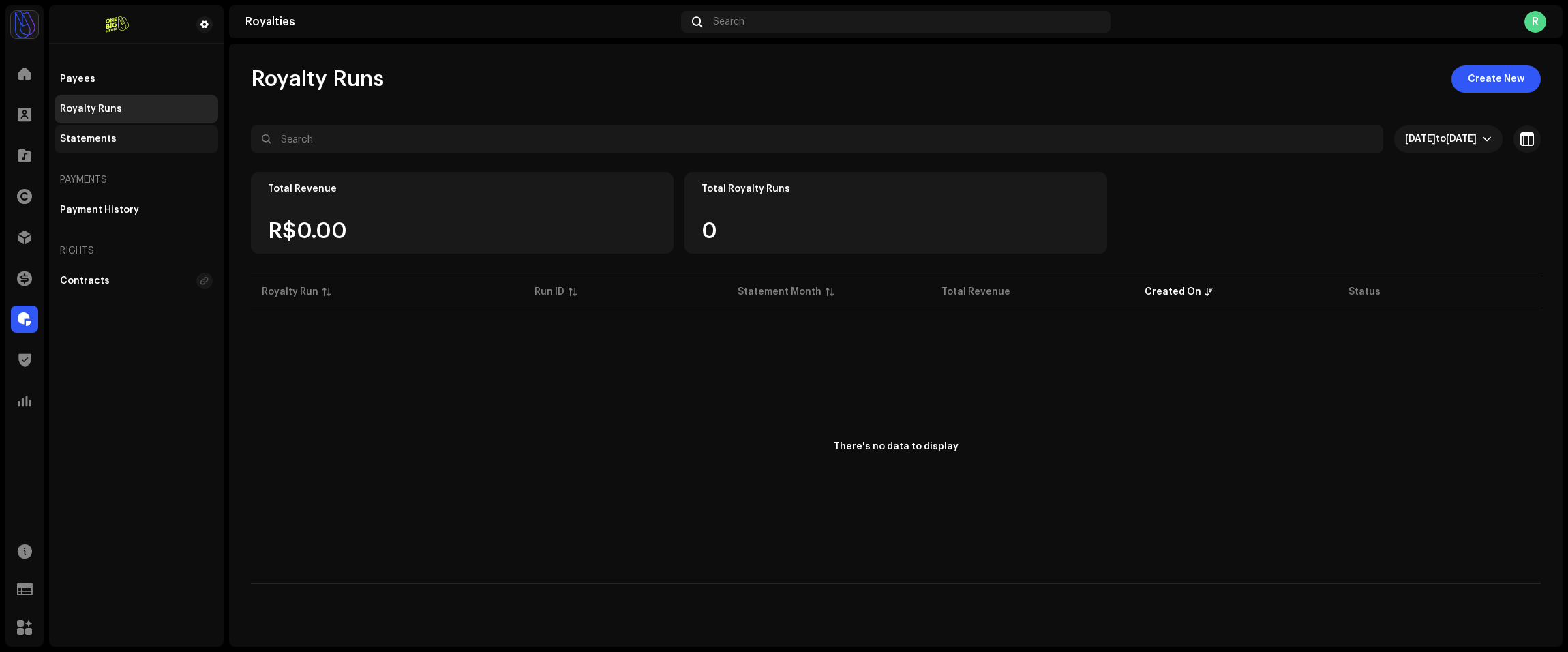
click at [170, 135] on div "Statements" at bounding box center [136, 139] width 153 height 11
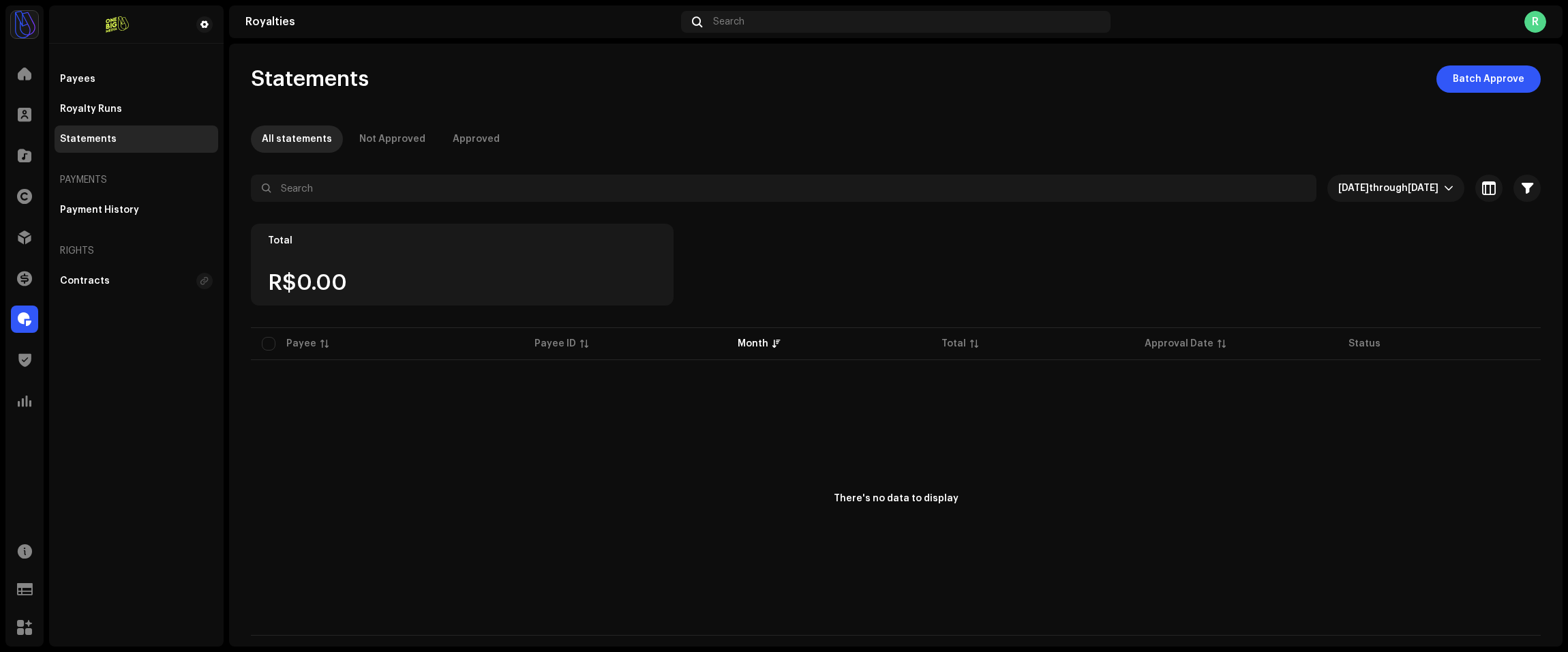
click at [268, 344] on p-table "Payee Payee ID Month Total Approval Date Status" at bounding box center [896, 344] width 1290 height 38
click at [146, 77] on div "Payees" at bounding box center [136, 79] width 153 height 11
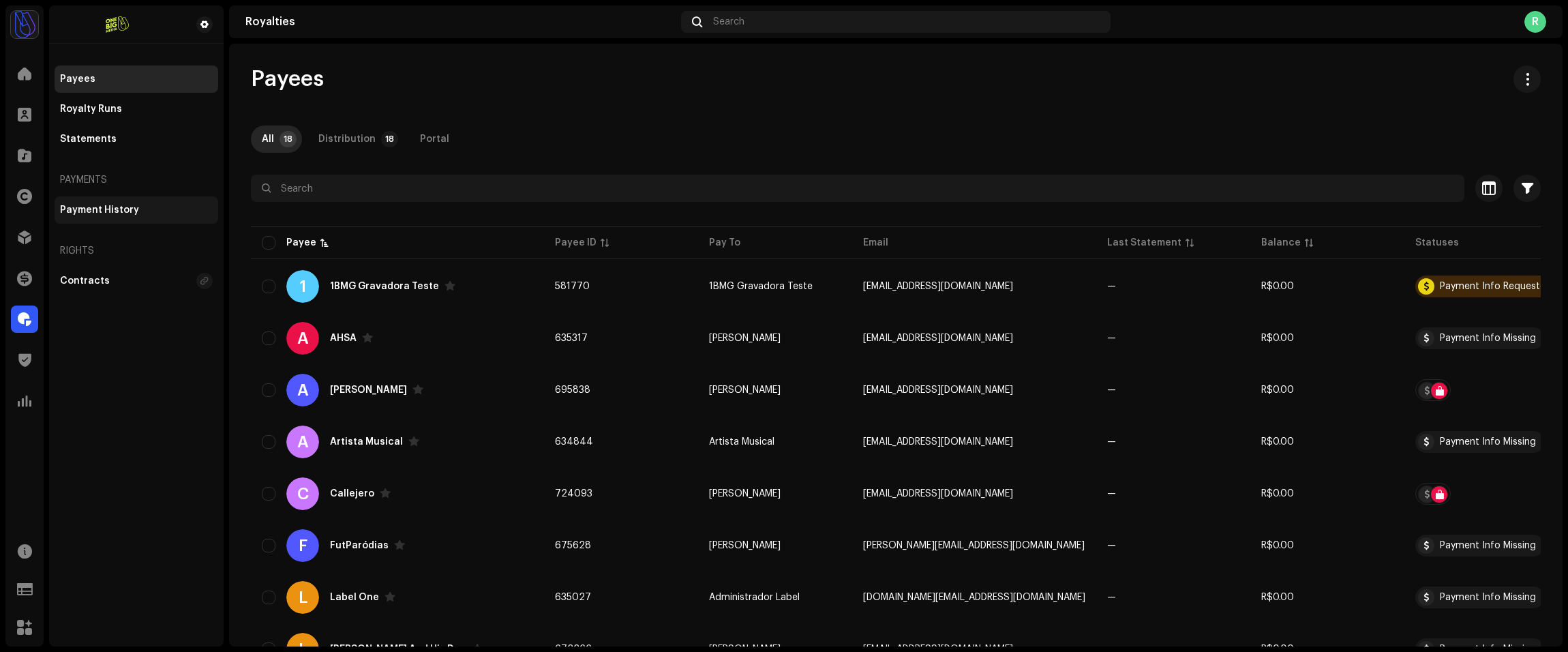
click at [97, 199] on div "Payment History" at bounding box center [136, 210] width 164 height 27
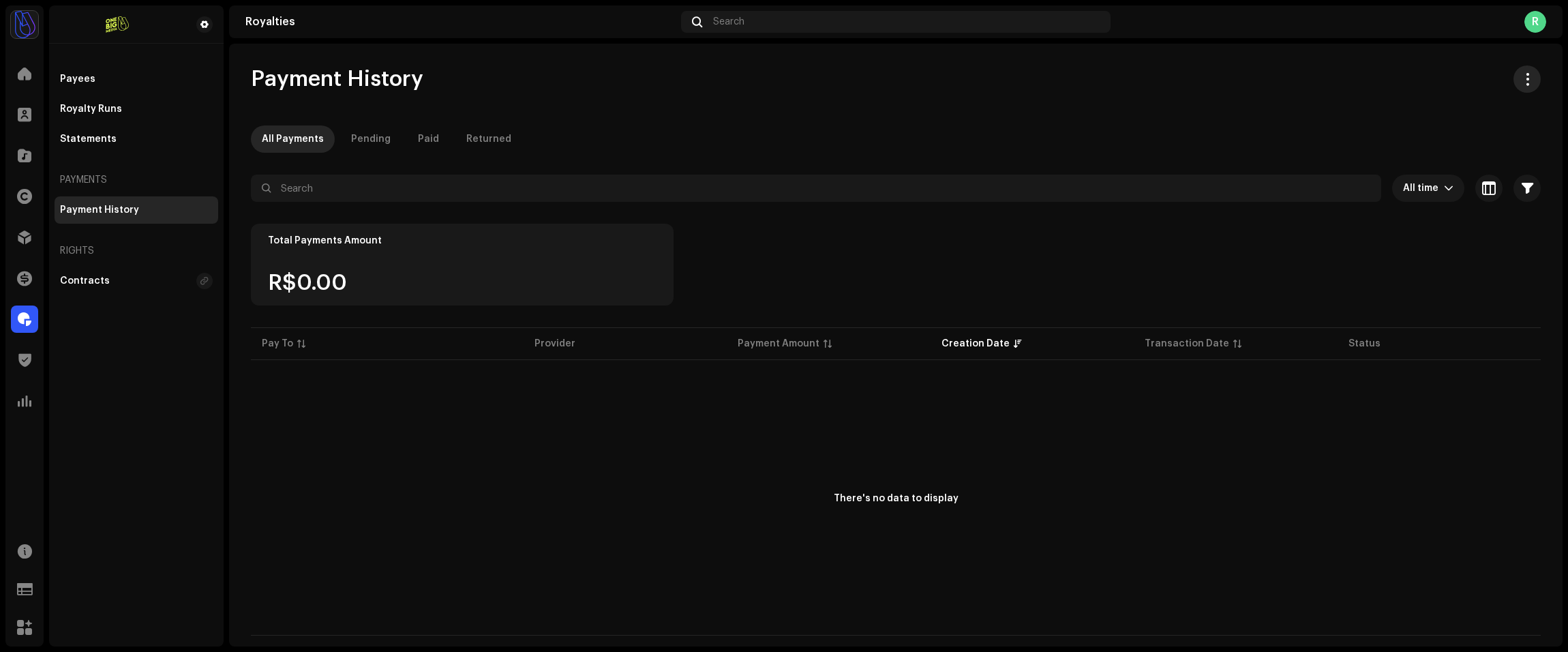
click at [1523, 83] on span "button" at bounding box center [1527, 79] width 13 height 11
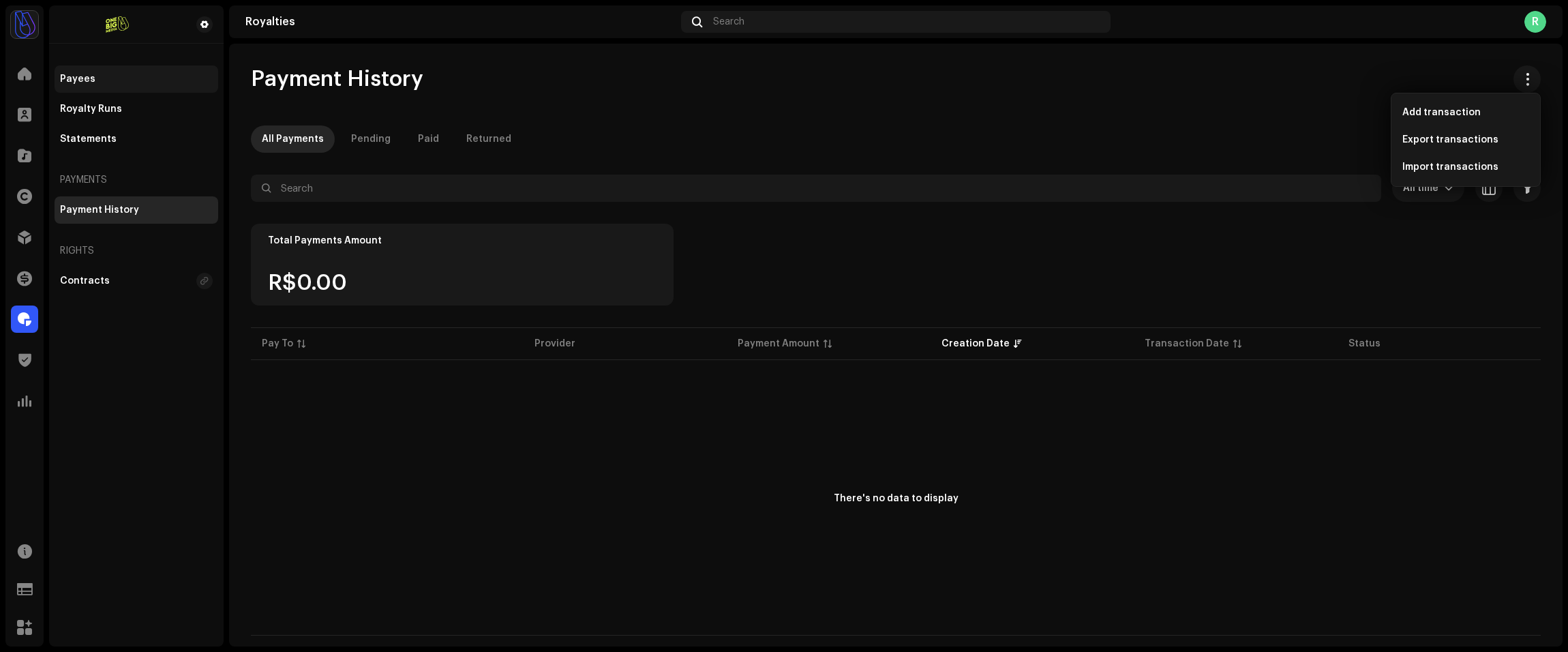
click at [138, 77] on div "Payees" at bounding box center [136, 79] width 153 height 11
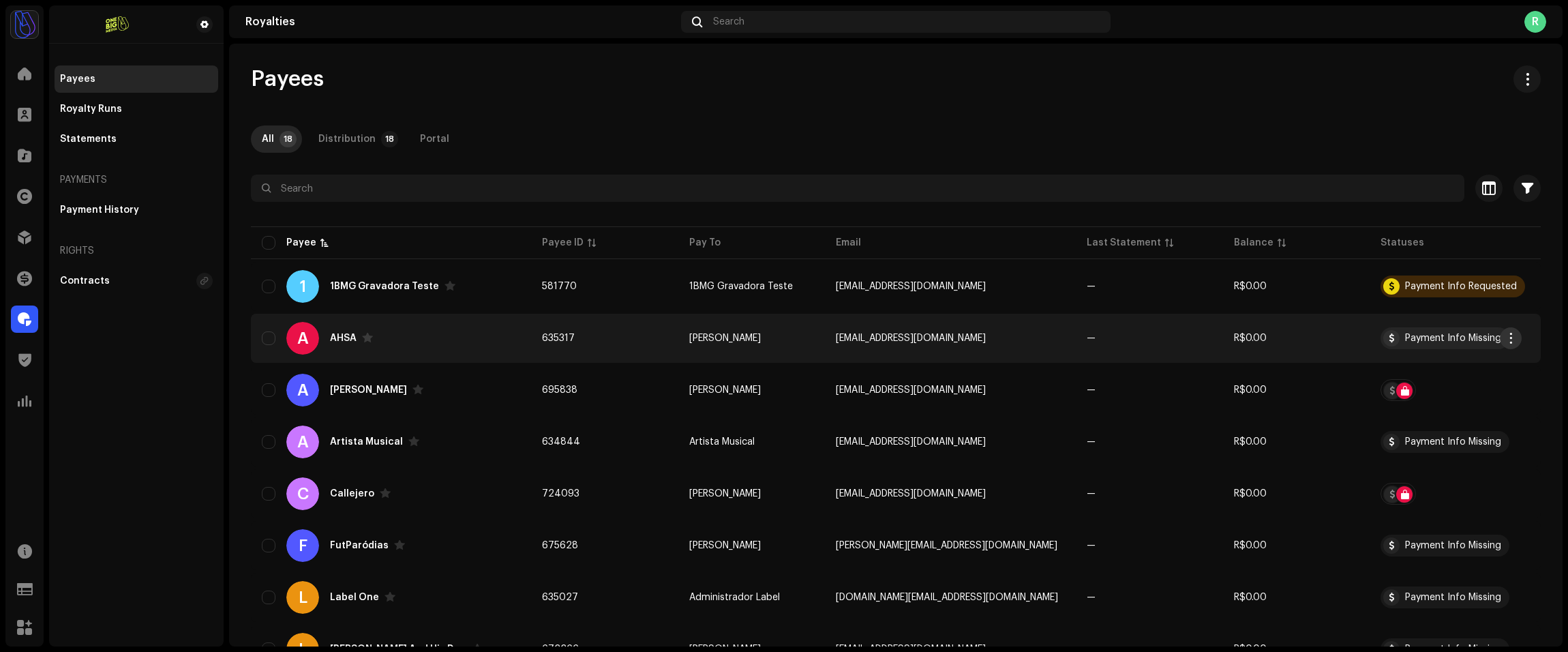
click at [1508, 333] on span "button" at bounding box center [1511, 338] width 10 height 11
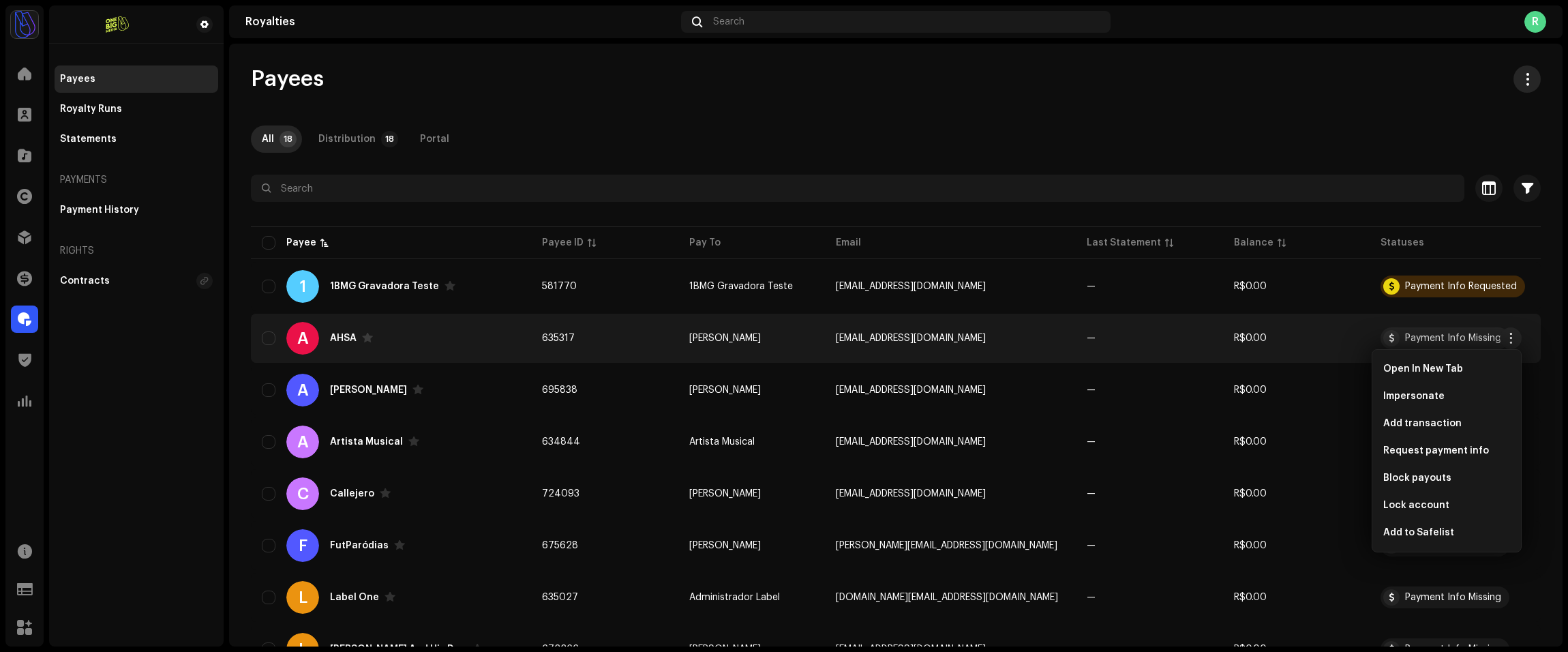
click at [1513, 77] on button "button" at bounding box center [1527, 79] width 27 height 27
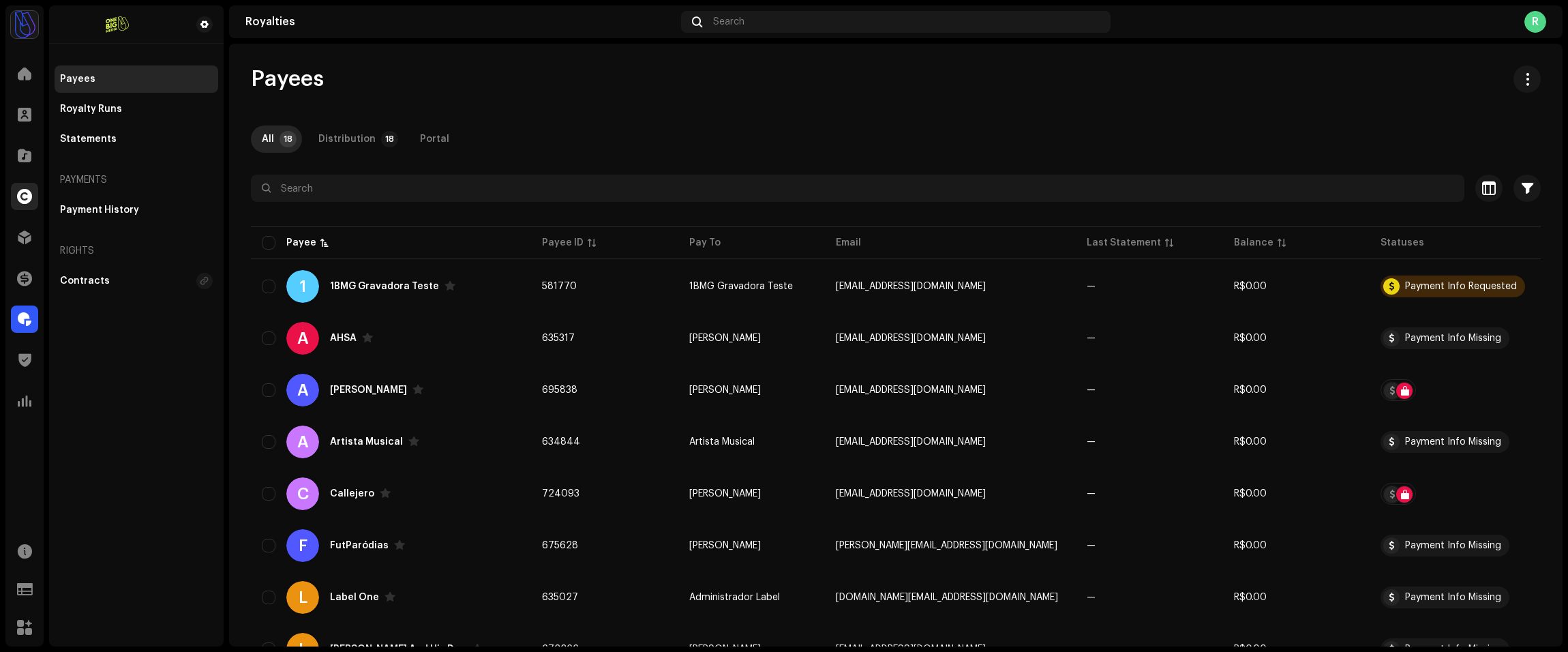
click at [24, 200] on span at bounding box center [24, 196] width 15 height 11
